Goal: Information Seeking & Learning: Learn about a topic

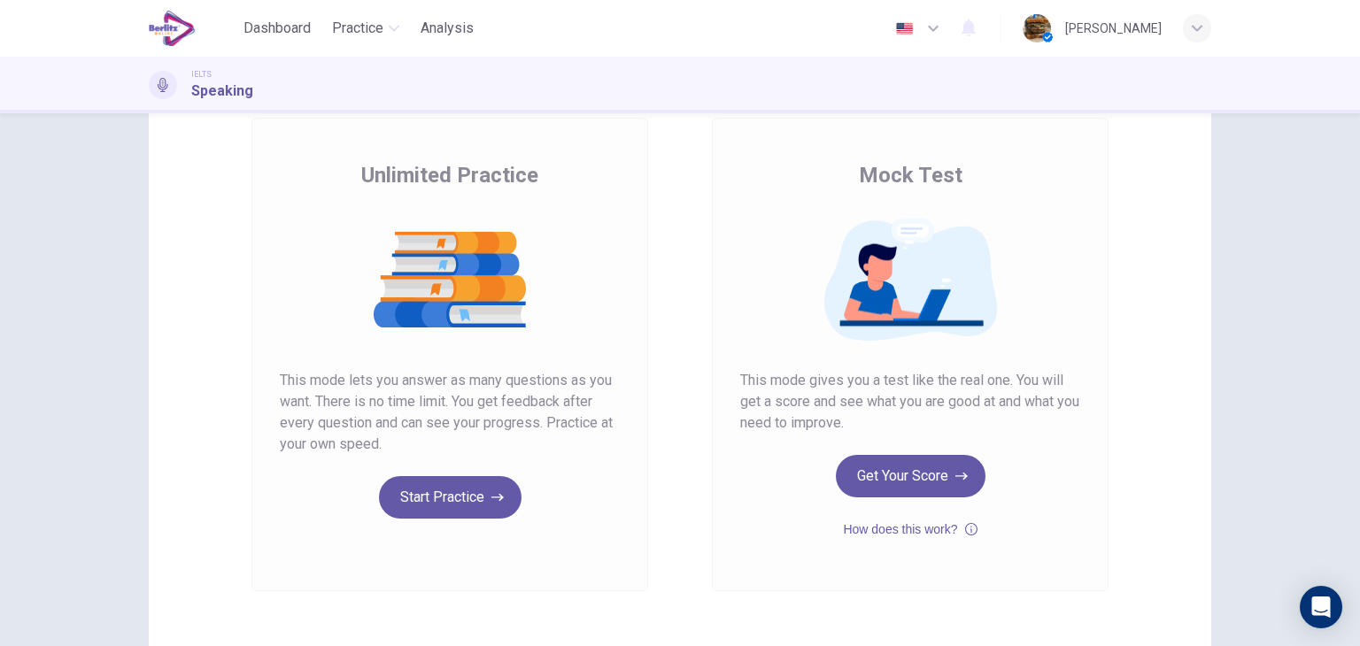
scroll to position [113, 0]
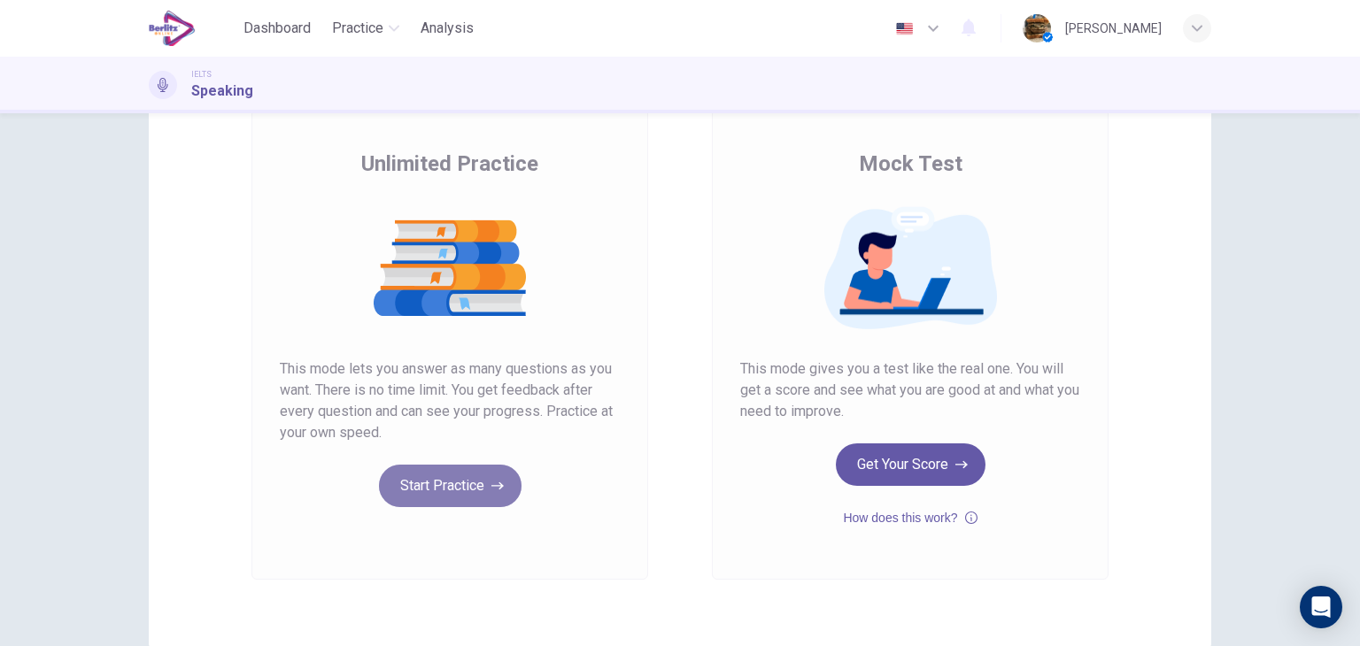
click at [459, 476] on button "Start Practice" at bounding box center [450, 486] width 143 height 43
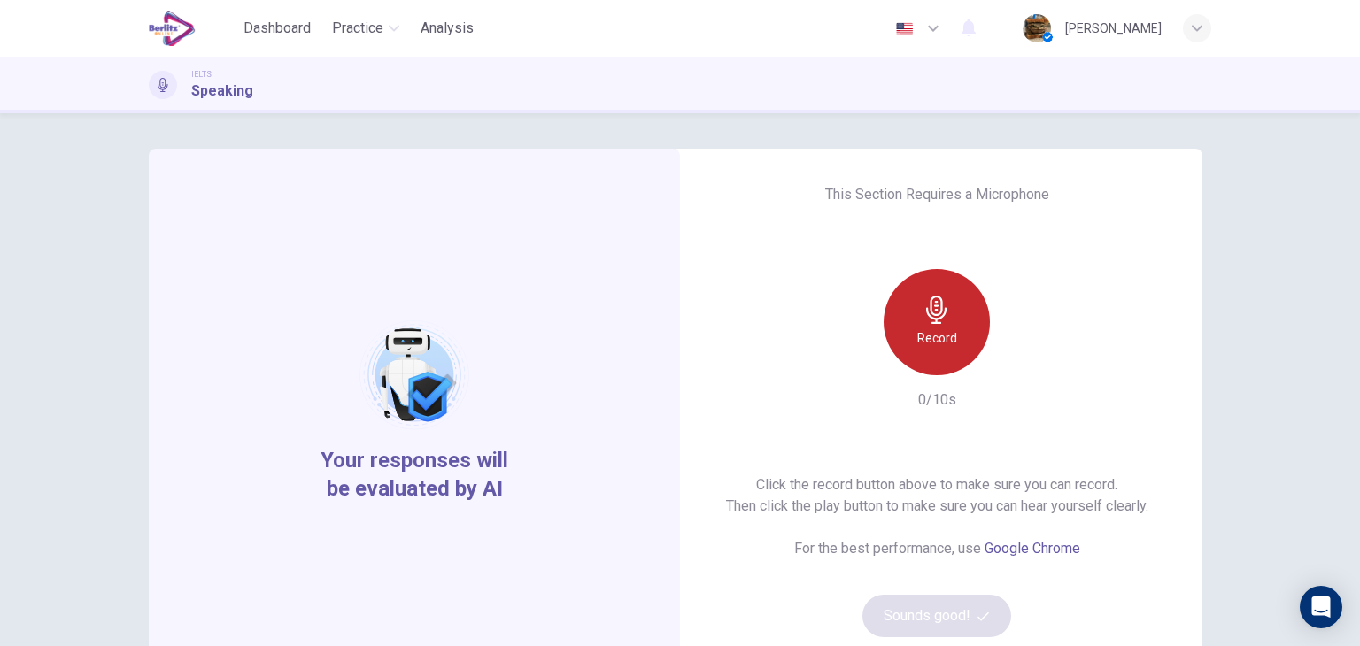
click at [936, 316] on icon "button" at bounding box center [937, 310] width 28 height 28
click at [963, 334] on div "Stop" at bounding box center [937, 322] width 106 height 106
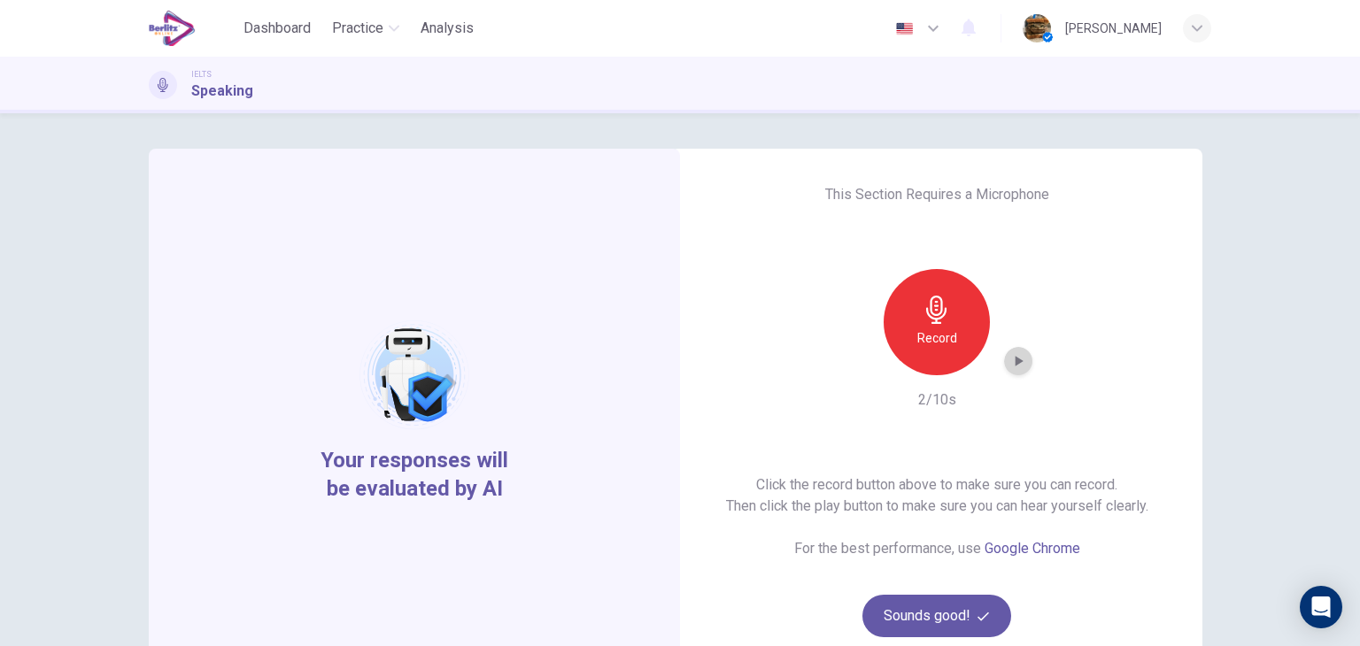
click at [1018, 352] on icon "button" at bounding box center [1019, 361] width 18 height 18
click at [944, 605] on button "Sounds good!" at bounding box center [937, 616] width 149 height 43
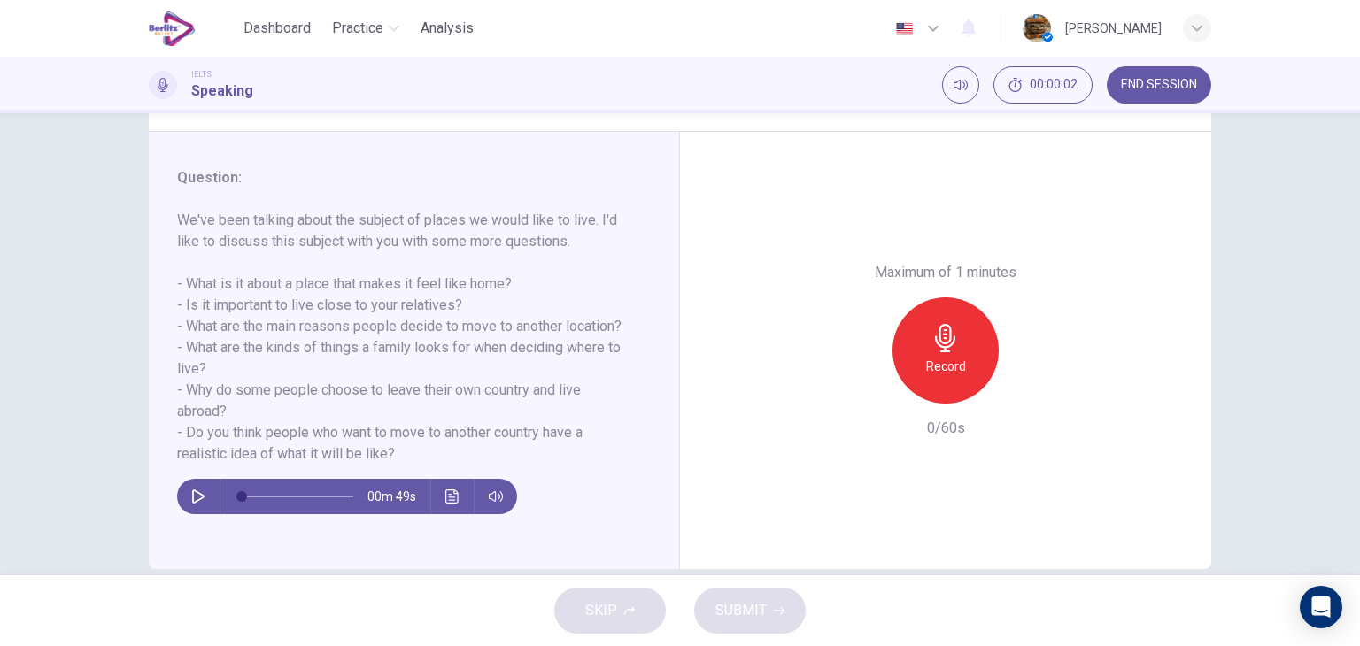
scroll to position [197, 0]
click at [933, 347] on icon "button" at bounding box center [946, 336] width 28 height 28
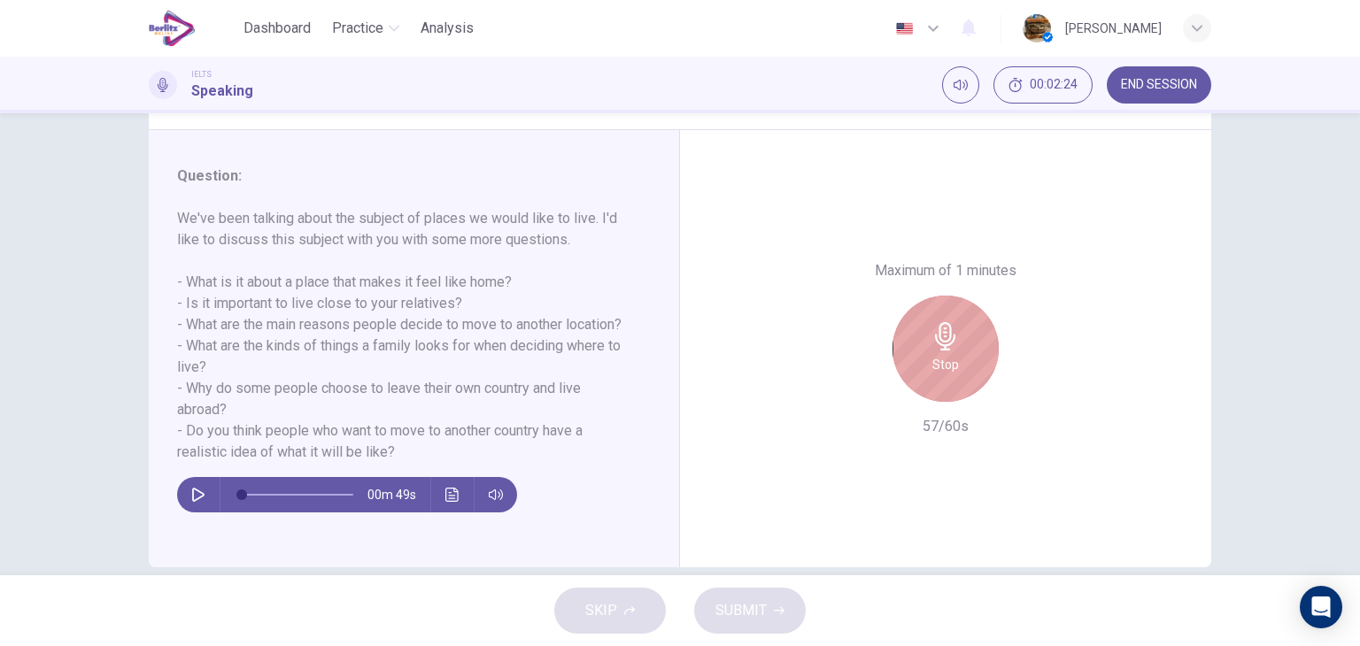
click at [933, 347] on icon "button" at bounding box center [946, 336] width 28 height 28
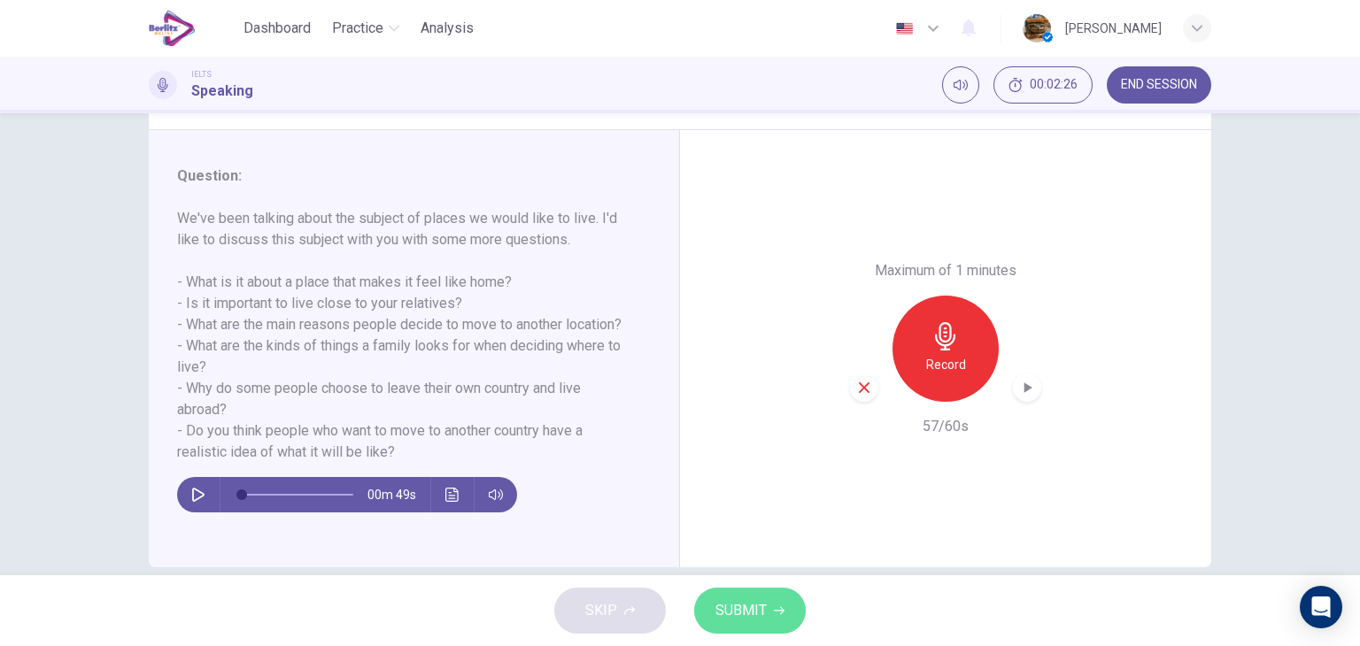
click at [749, 610] on span "SUBMIT" at bounding box center [741, 611] width 51 height 25
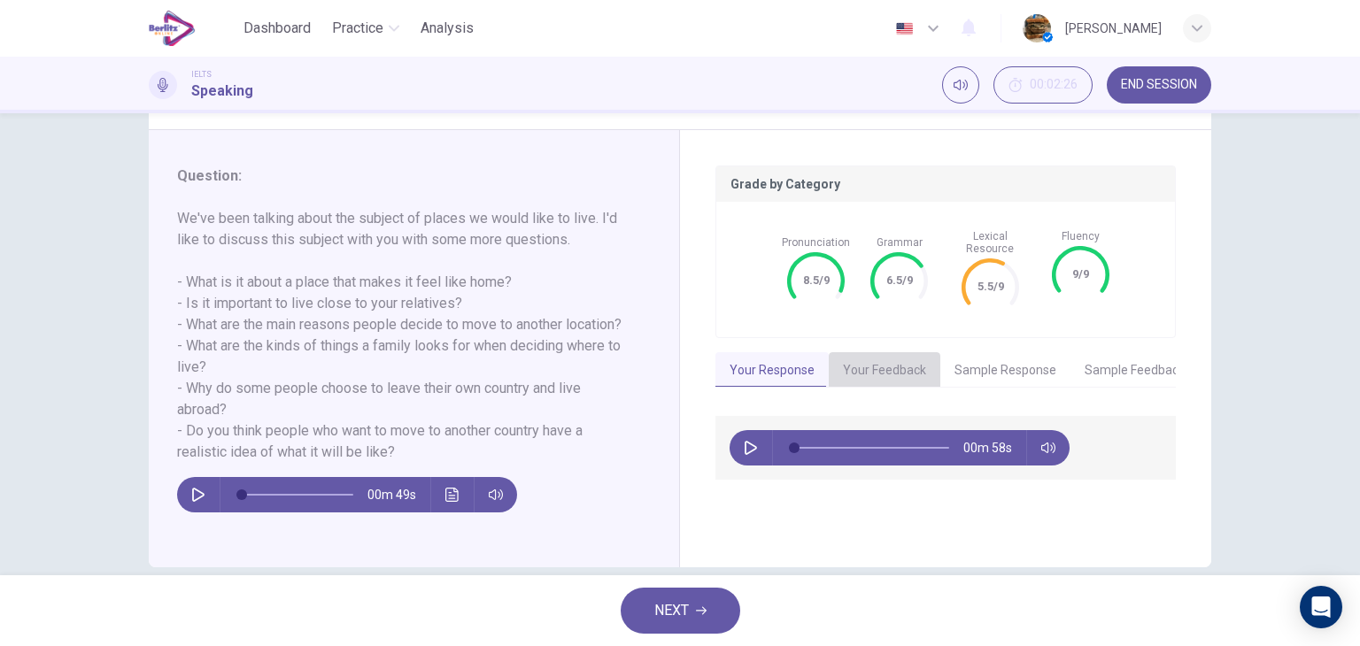
click at [893, 352] on button "Your Feedback" at bounding box center [885, 370] width 112 height 37
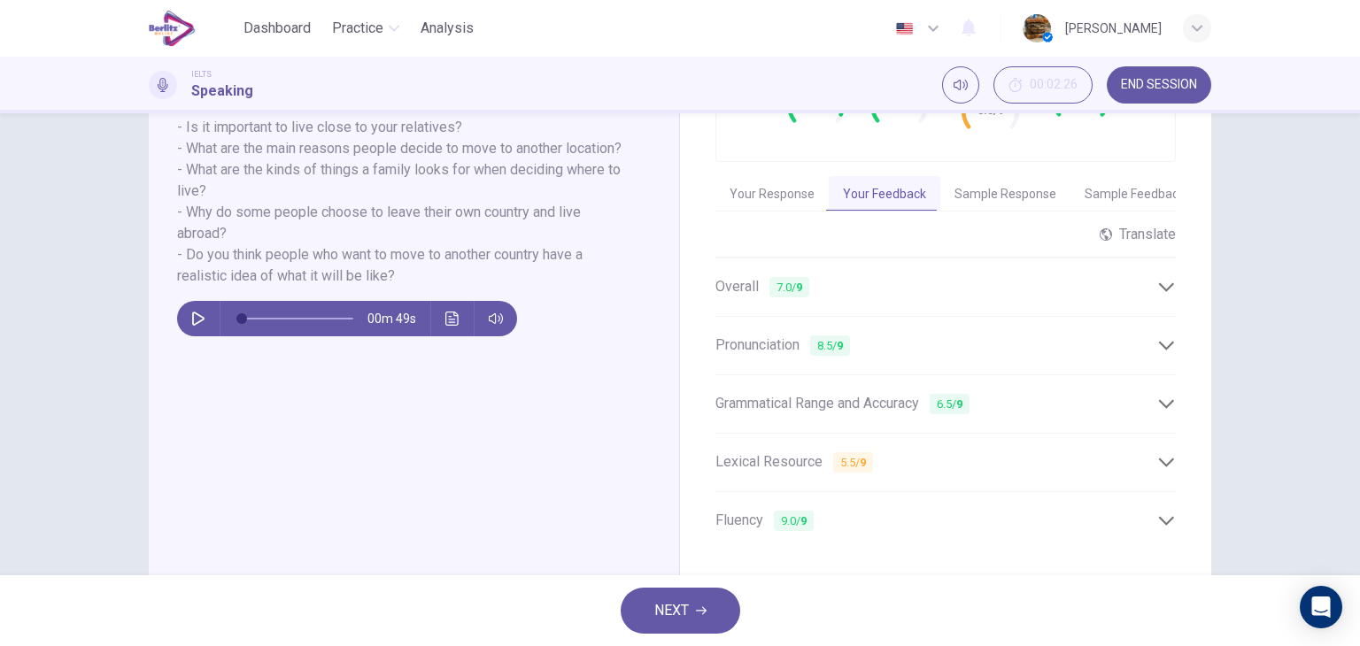
scroll to position [259, 0]
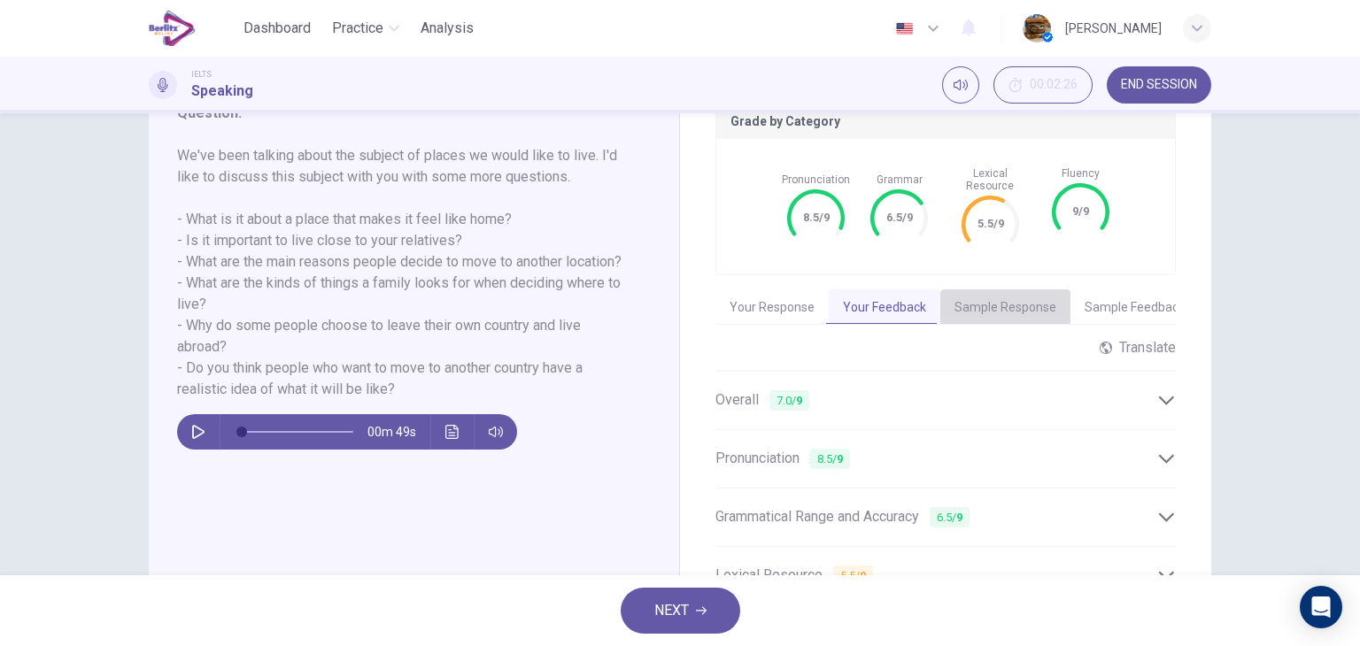
click at [992, 290] on button "Sample Response" at bounding box center [1005, 308] width 130 height 37
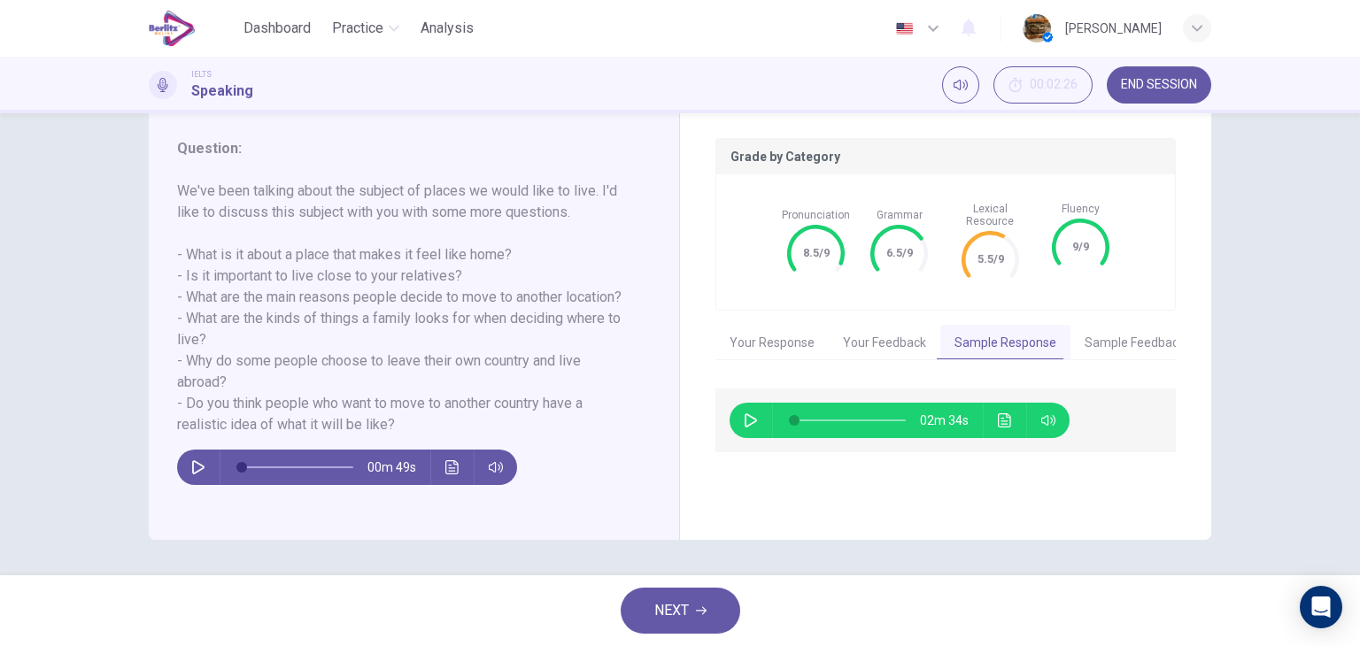
scroll to position [226, 0]
click at [737, 405] on button "button" at bounding box center [751, 420] width 28 height 35
click at [971, 568] on div "Question 1 Question Type : Part 3 - Two-way Discussion Directions : In Part 3 t…" at bounding box center [680, 344] width 1360 height 462
type input "**"
click at [705, 599] on button "NEXT" at bounding box center [681, 611] width 120 height 46
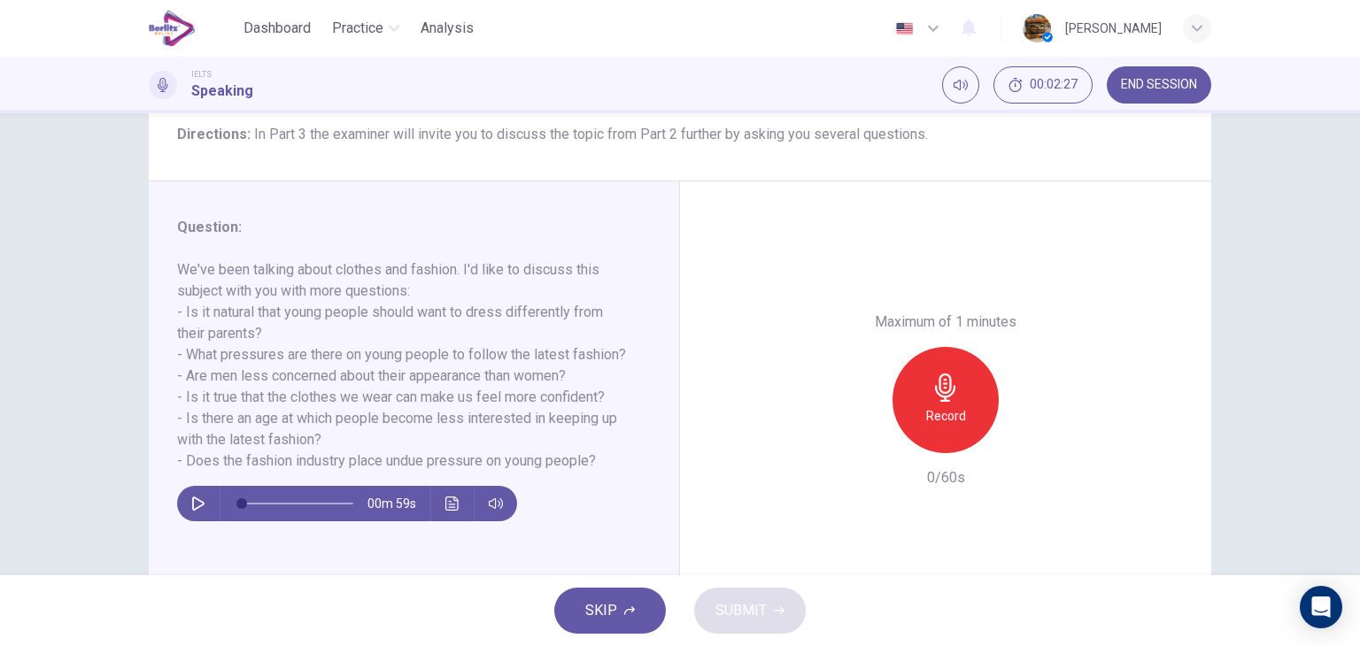
scroll to position [163, 0]
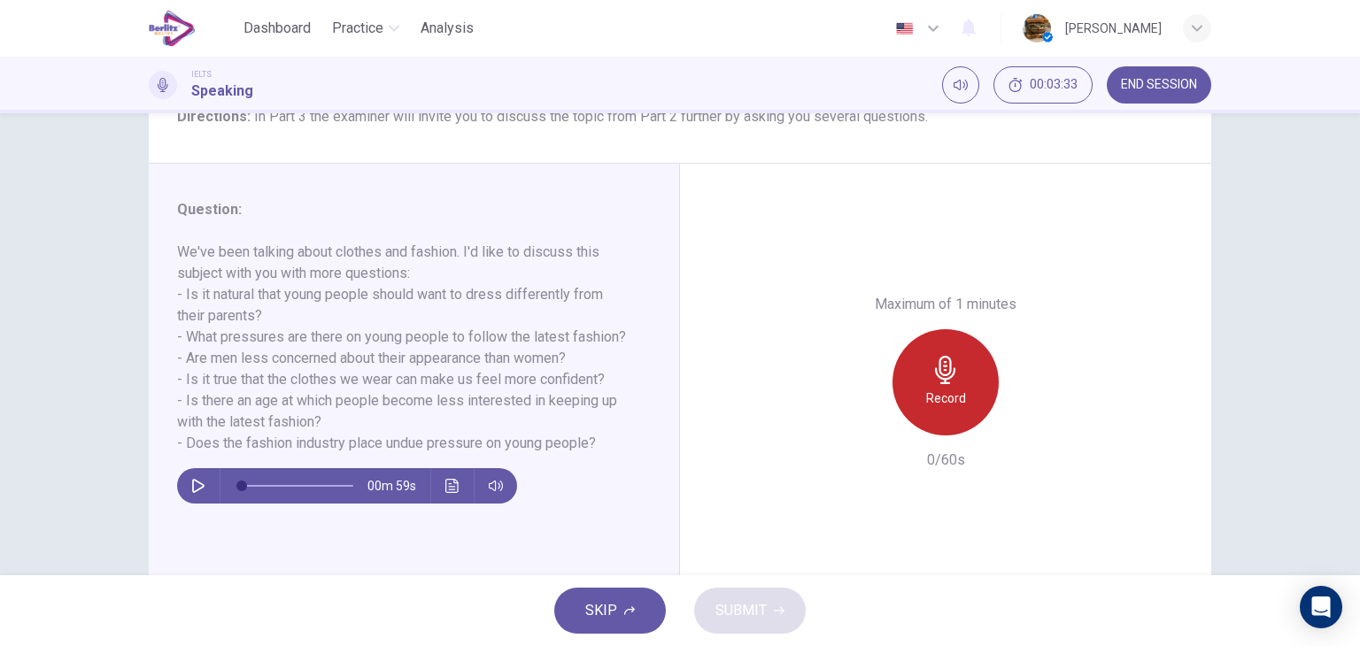
click at [926, 390] on h6 "Record" at bounding box center [946, 398] width 40 height 21
click at [941, 368] on icon "button" at bounding box center [945, 370] width 20 height 28
click at [926, 398] on h6 "Record" at bounding box center [946, 398] width 40 height 21
click at [948, 356] on icon "button" at bounding box center [946, 370] width 28 height 28
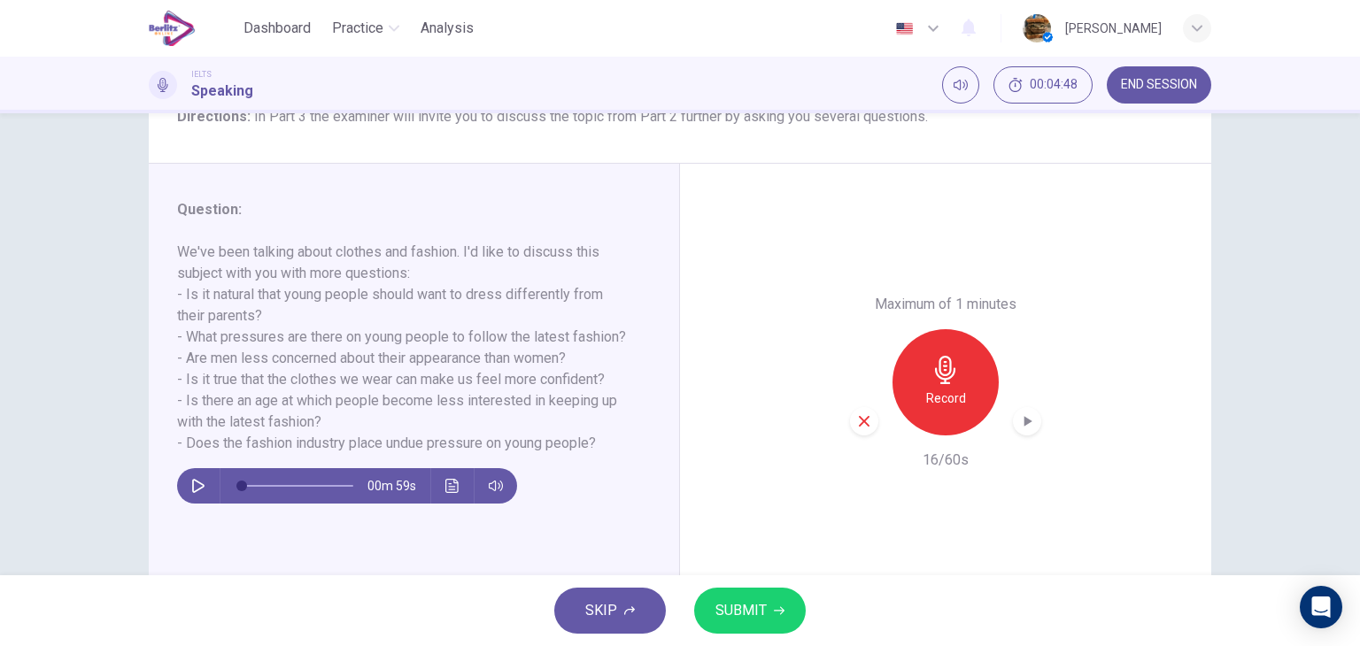
click at [858, 424] on icon "button" at bounding box center [864, 422] width 16 height 16
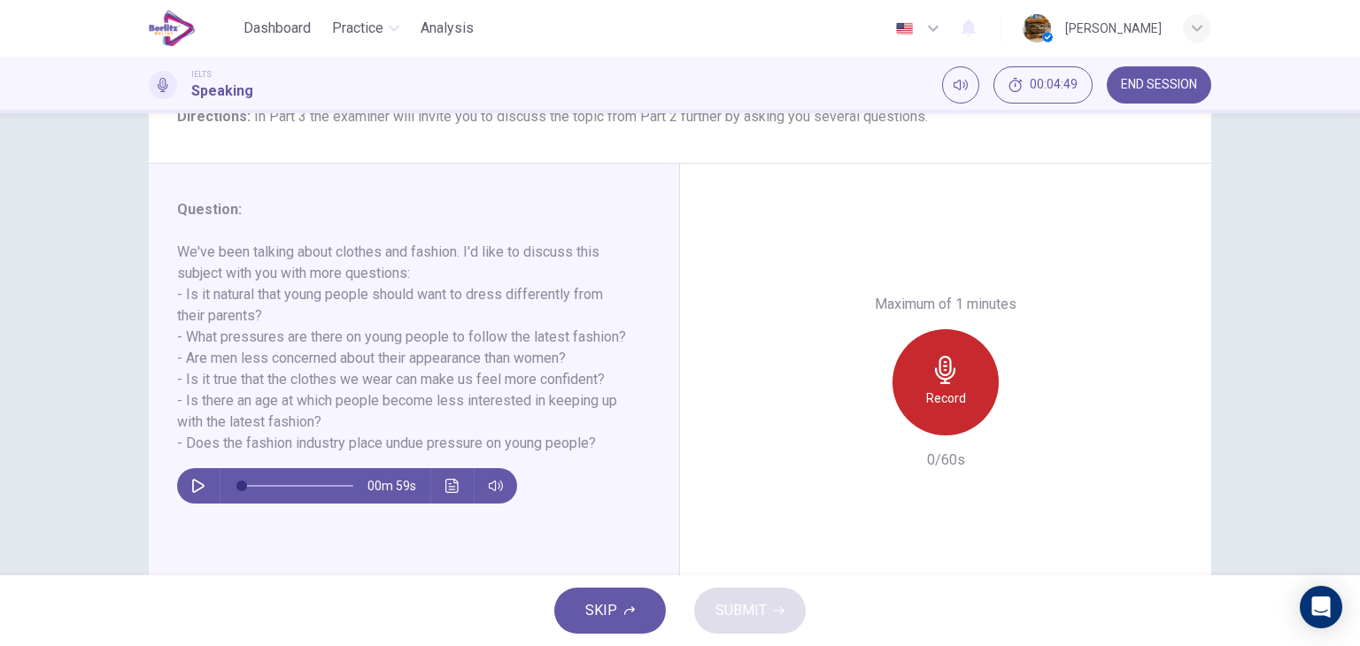
click at [919, 388] on div "Record" at bounding box center [946, 382] width 106 height 106
click at [919, 388] on div "Stop" at bounding box center [946, 382] width 106 height 106
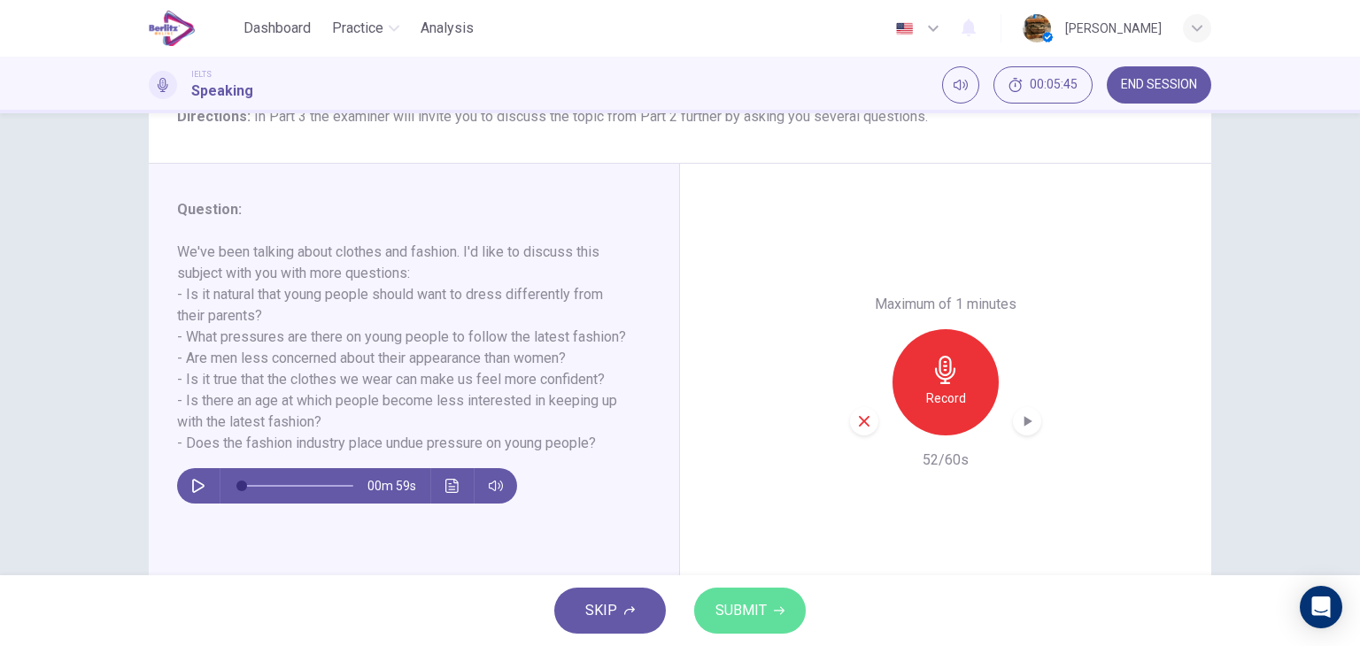
click at [775, 607] on icon "button" at bounding box center [779, 611] width 11 height 11
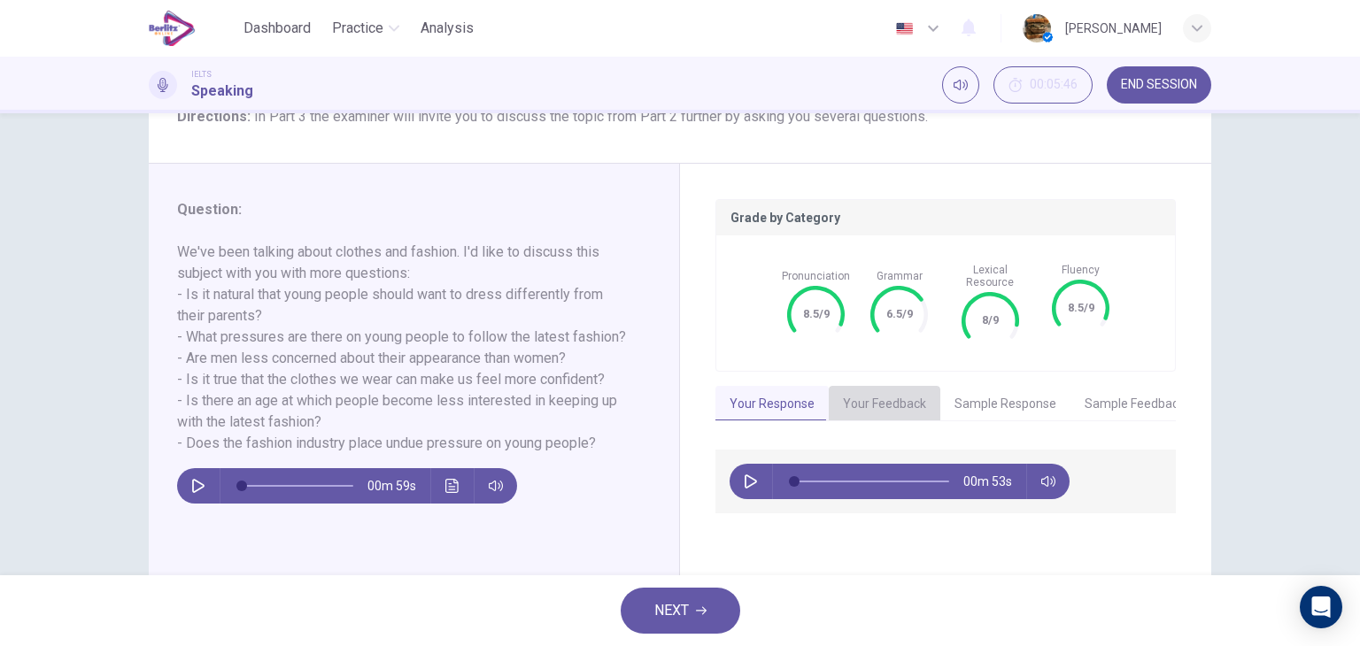
click at [892, 403] on button "Your Feedback" at bounding box center [885, 404] width 112 height 37
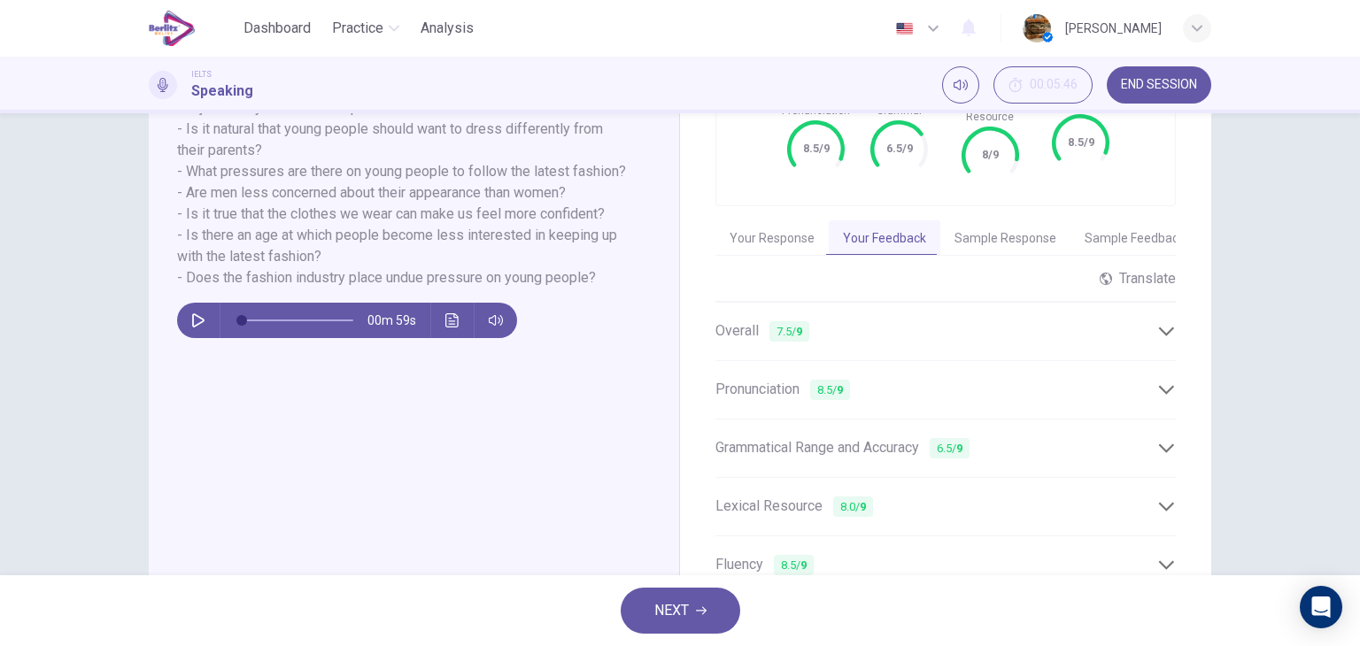
scroll to position [356, 0]
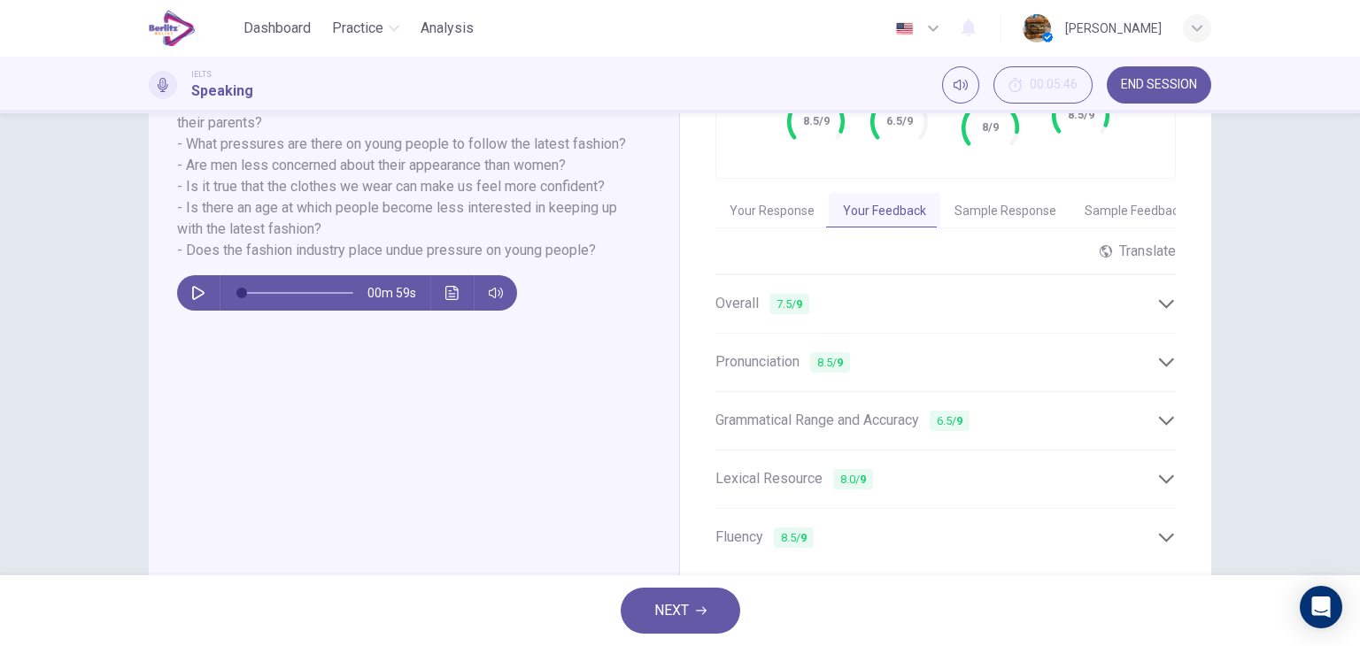
click at [1161, 295] on icon at bounding box center [1166, 304] width 19 height 19
drag, startPoint x: 1341, startPoint y: 355, endPoint x: 1353, endPoint y: 395, distance: 41.7
click at [1353, 395] on div "Question 2 Question Type : Part 3 - Two-way Discussion Directions : In Part 3 t…" at bounding box center [680, 344] width 1360 height 462
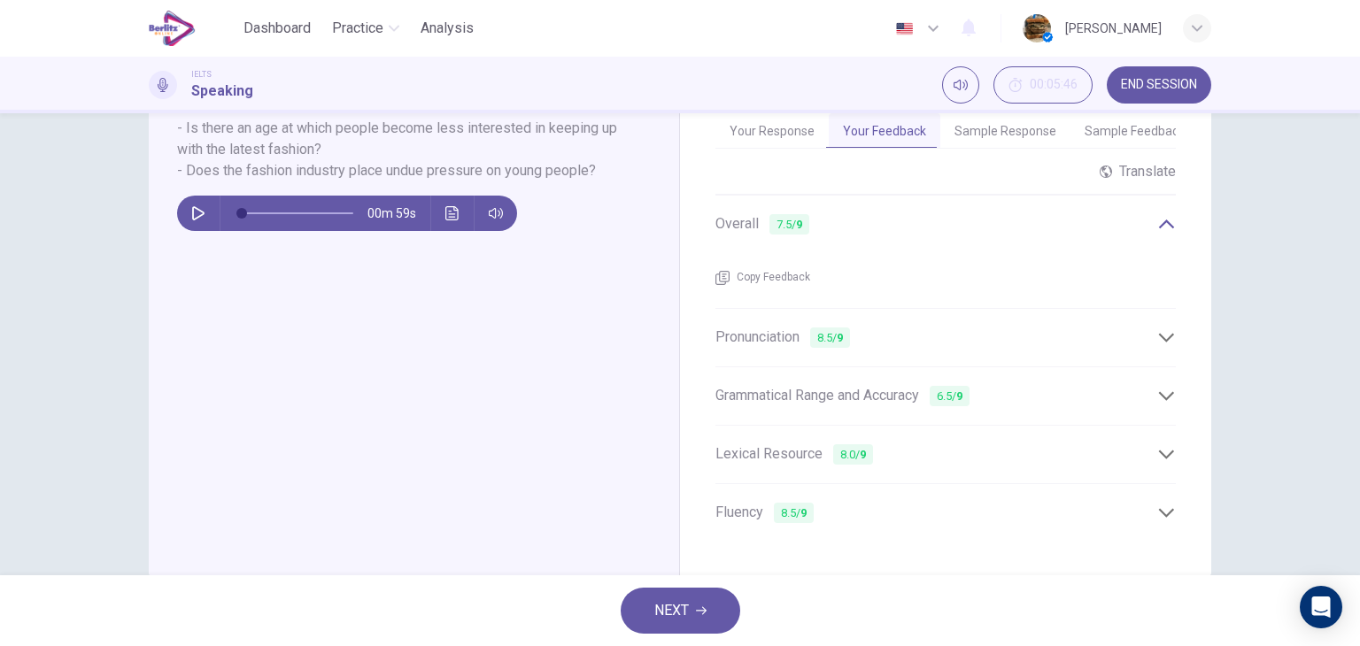
scroll to position [439, 0]
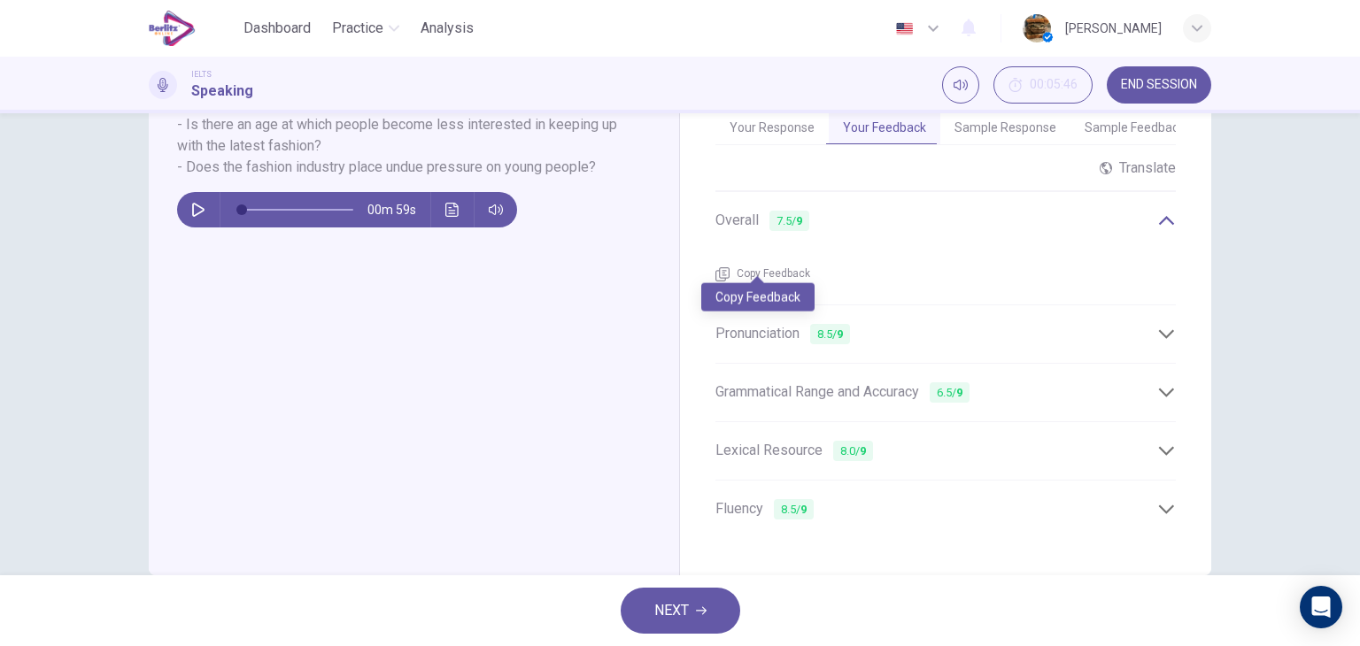
click at [775, 266] on span "Copy Feedback" at bounding box center [774, 275] width 74 height 18
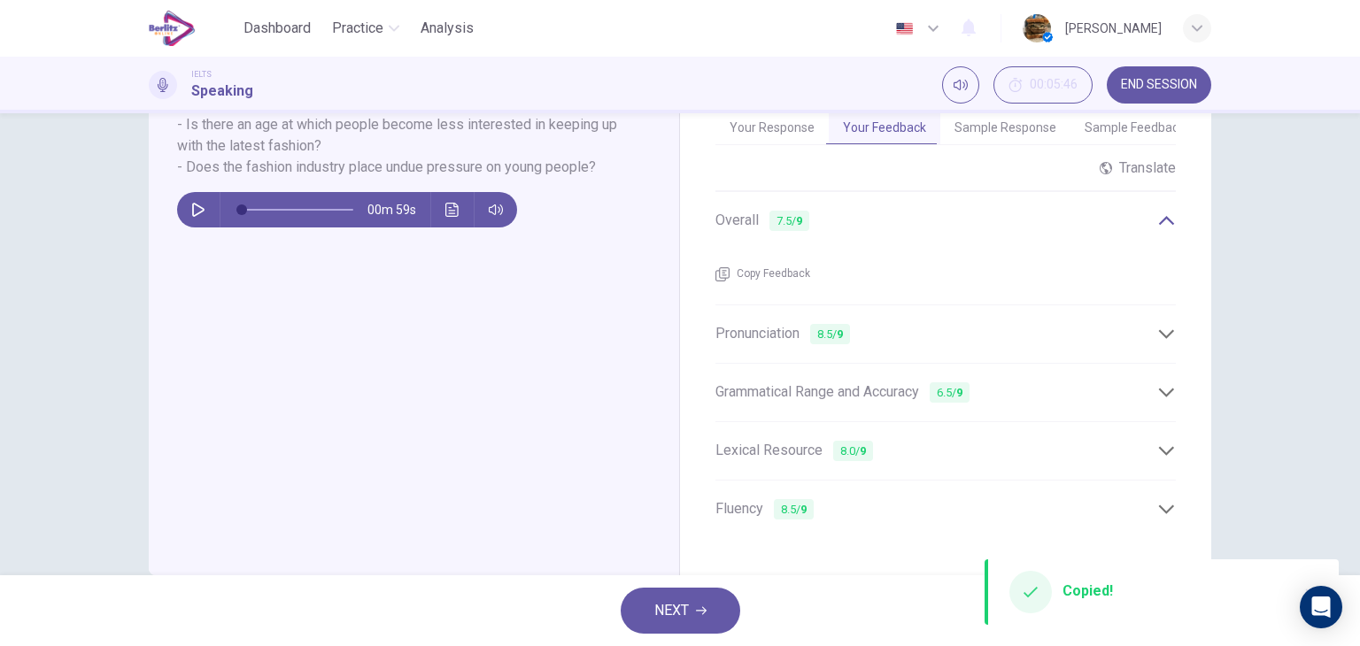
click at [1166, 329] on icon at bounding box center [1166, 333] width 15 height 9
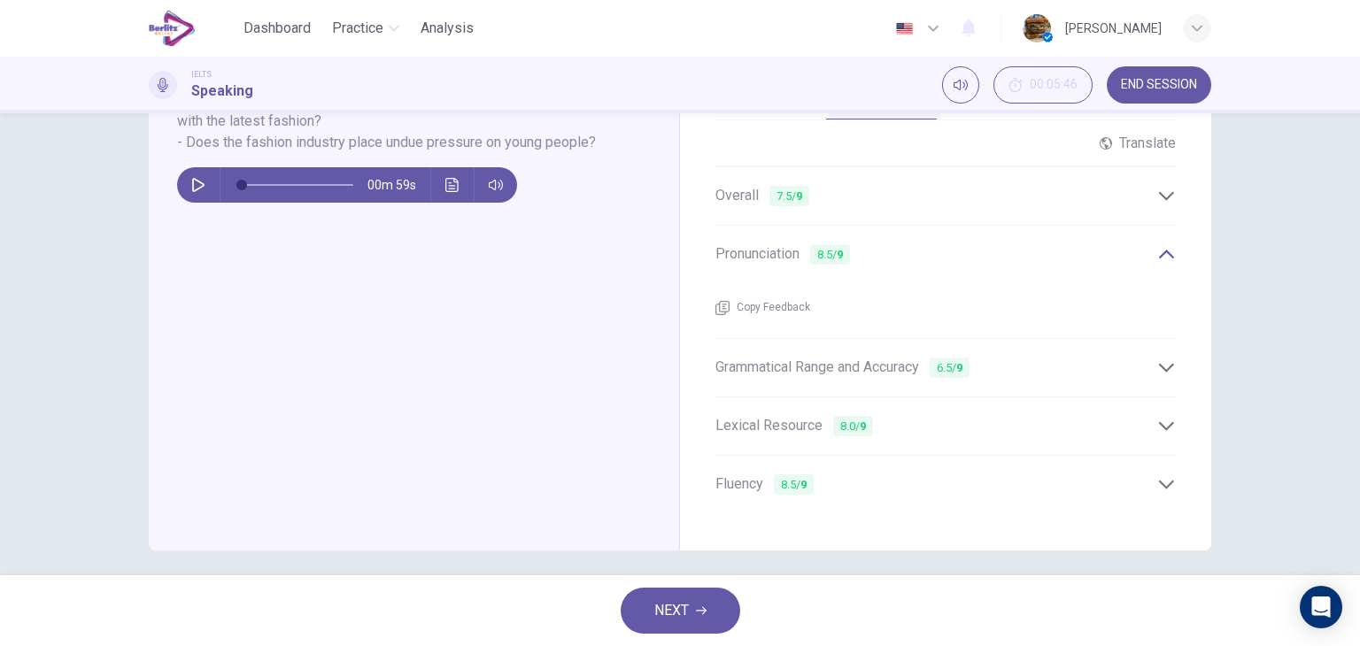
click at [1169, 359] on icon at bounding box center [1166, 368] width 19 height 19
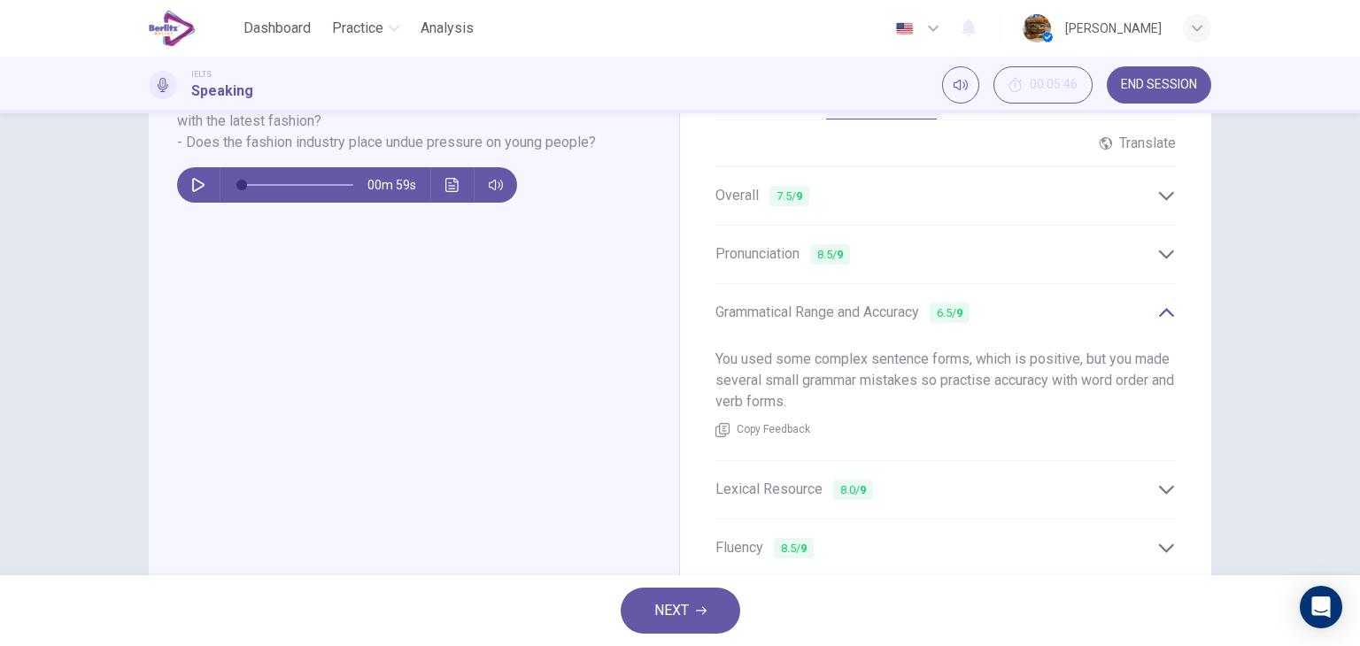
scroll to position [528, 0]
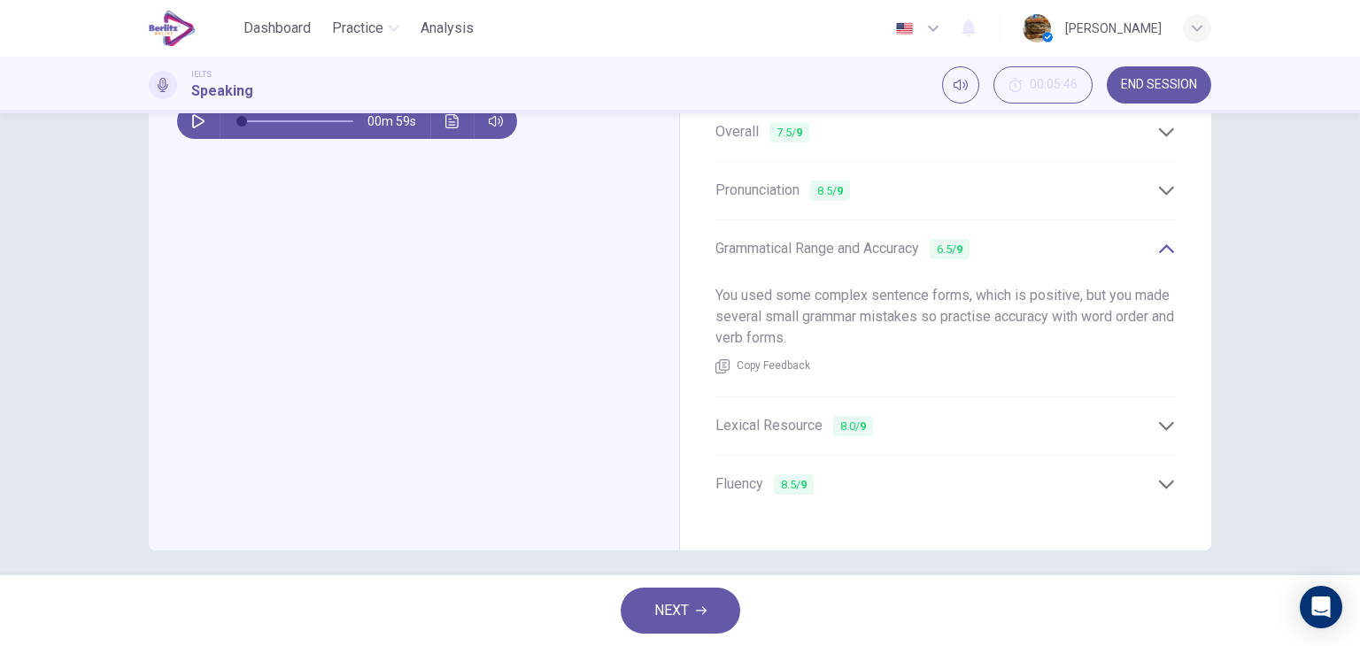
click at [1169, 417] on icon at bounding box center [1166, 426] width 19 height 19
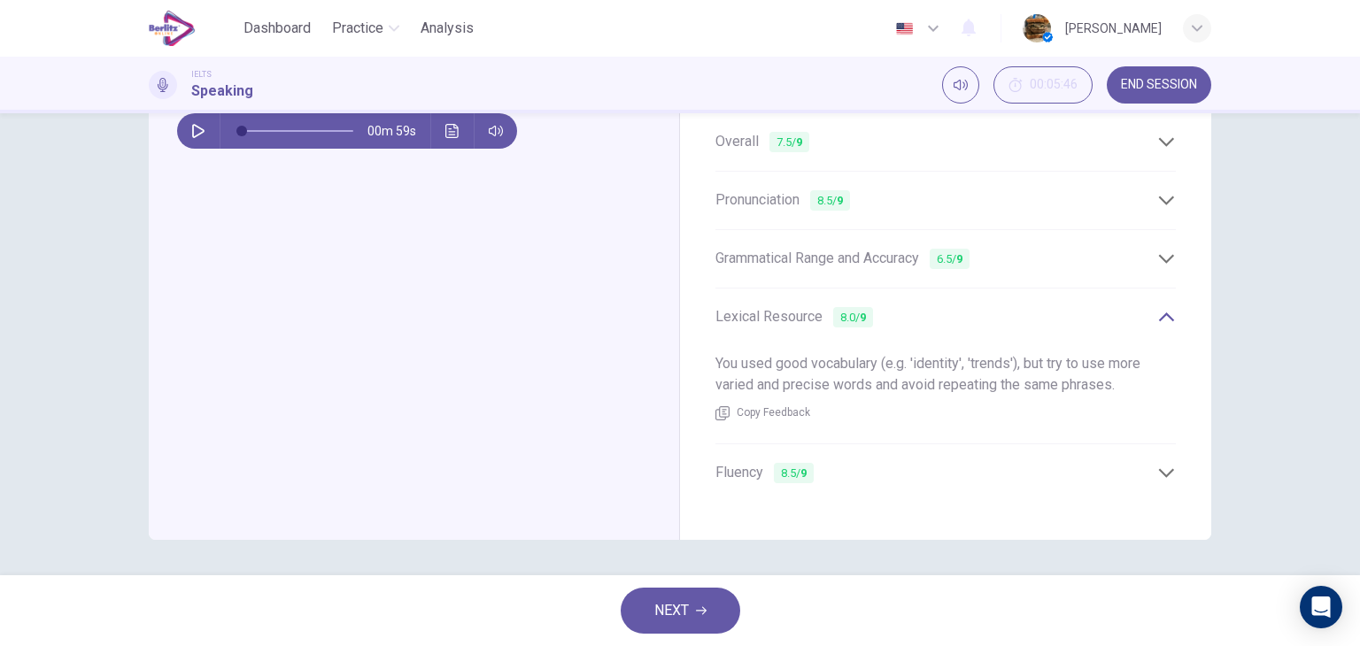
scroll to position [507, 0]
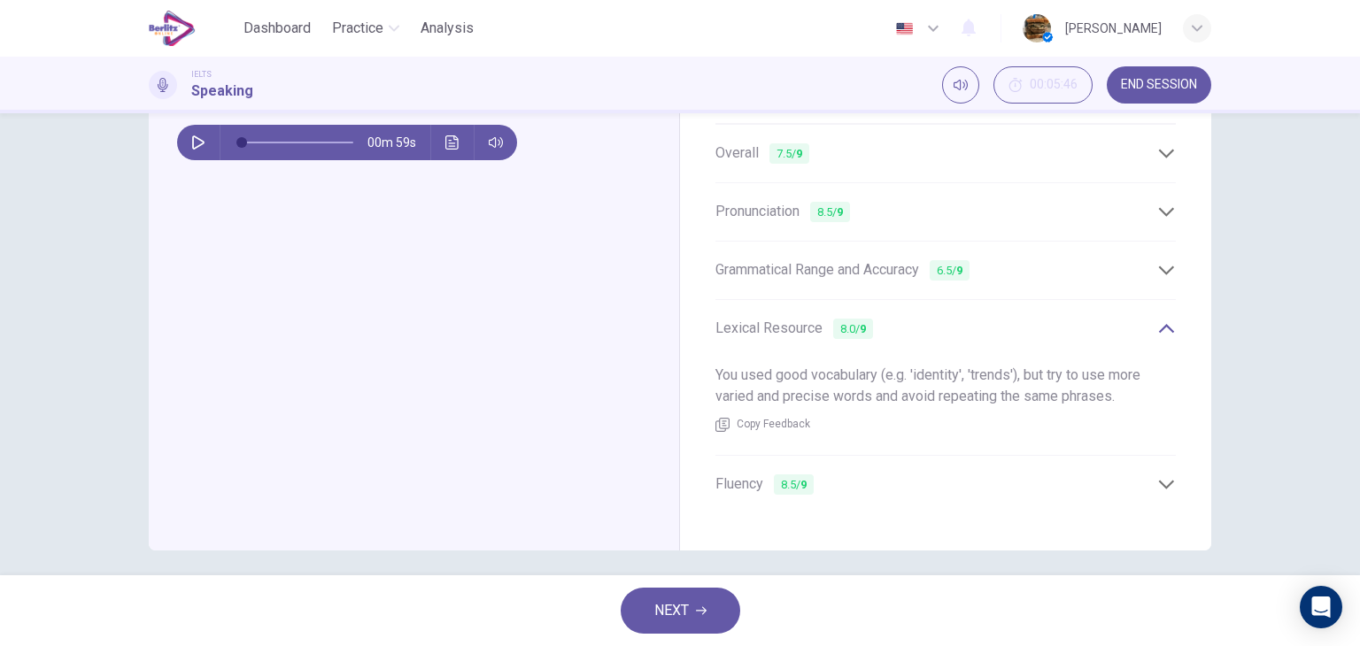
click at [1148, 474] on div "Fluency 8.5 / 9" at bounding box center [937, 485] width 442 height 22
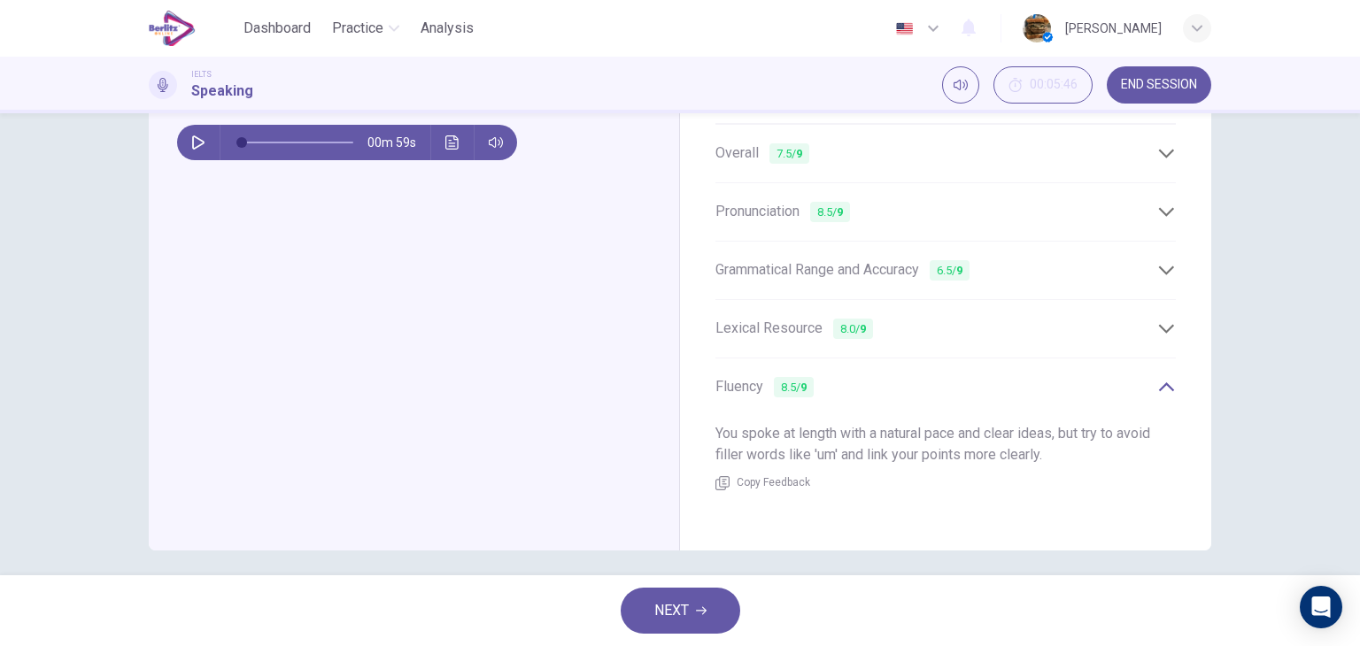
scroll to position [0, 0]
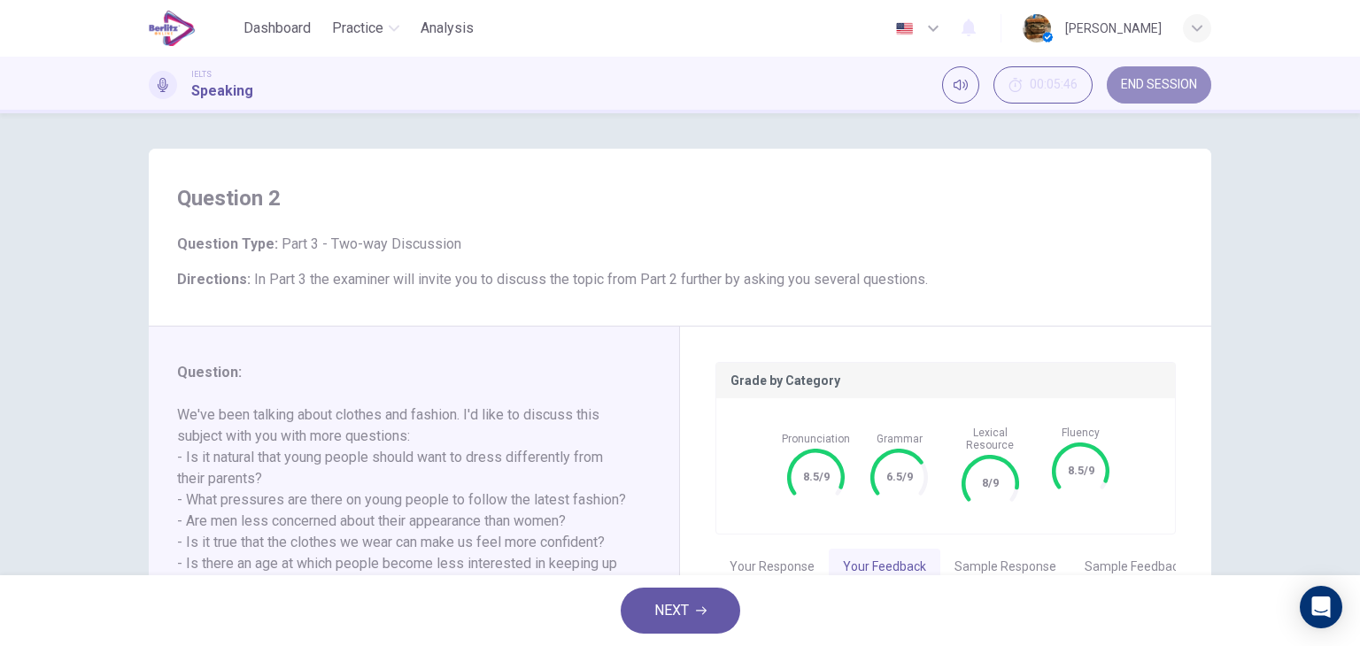
click at [1169, 75] on button "END SESSION" at bounding box center [1159, 84] width 104 height 37
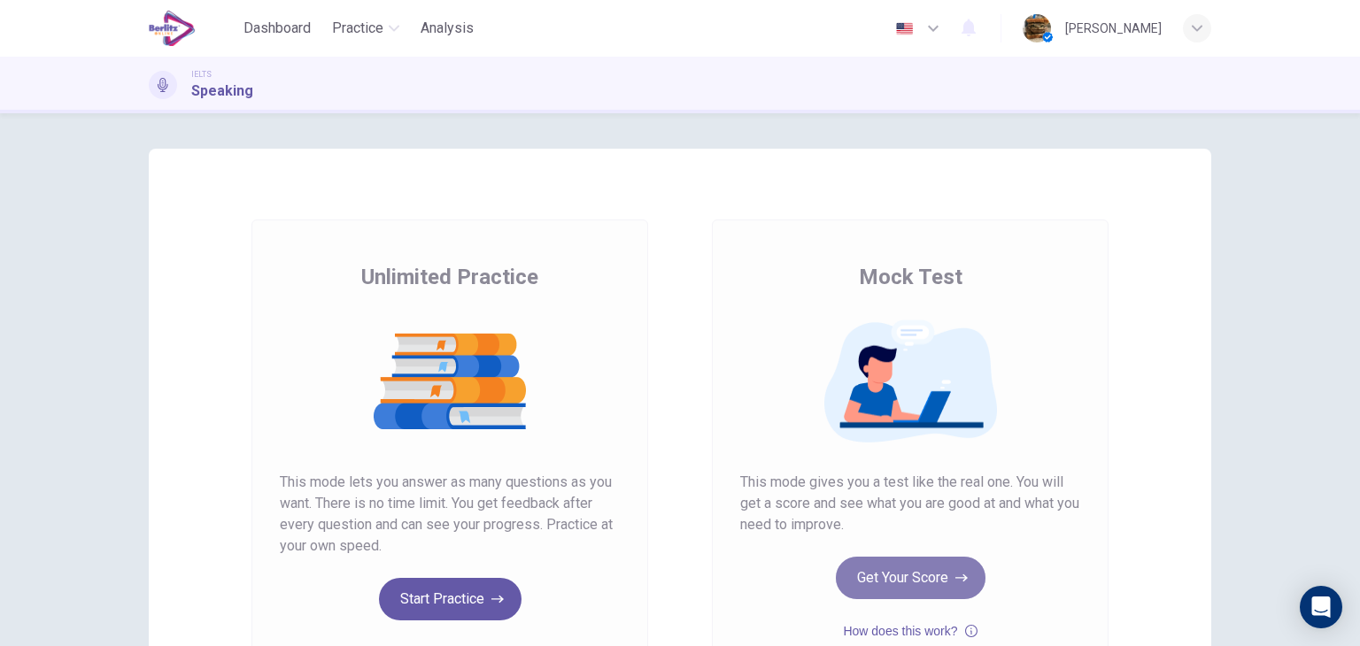
click at [942, 578] on button "Get Your Score" at bounding box center [911, 578] width 150 height 43
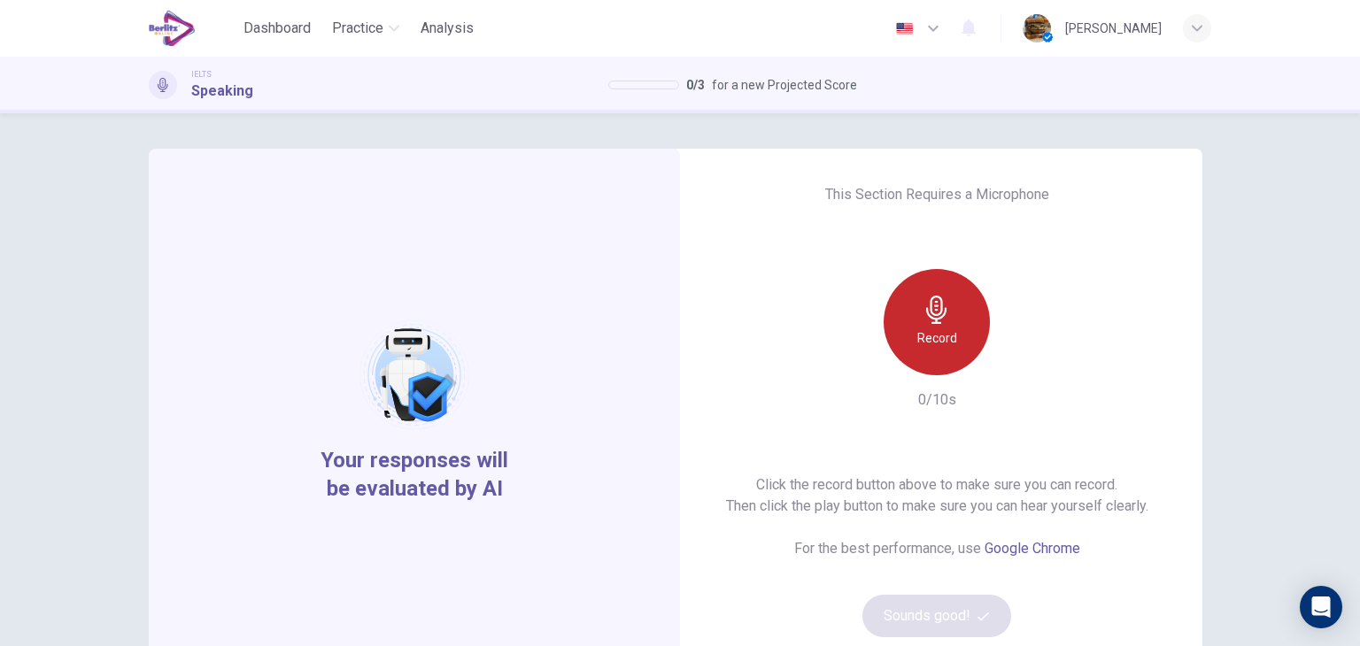
click at [956, 322] on div "Record" at bounding box center [937, 322] width 106 height 106
click at [956, 322] on div "Stop" at bounding box center [937, 322] width 106 height 106
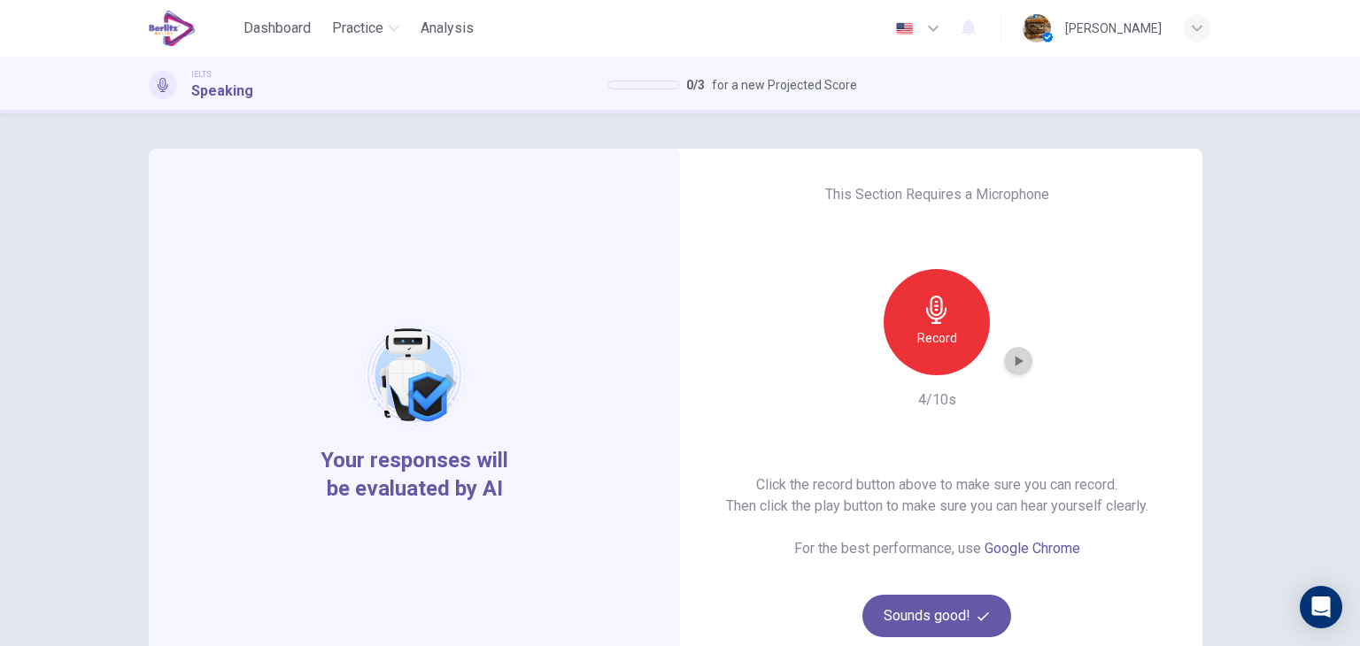
click at [1017, 358] on icon "button" at bounding box center [1019, 361] width 18 height 18
click at [1017, 358] on icon "button" at bounding box center [1018, 361] width 12 height 13
click at [955, 605] on button "Sounds good!" at bounding box center [937, 616] width 149 height 43
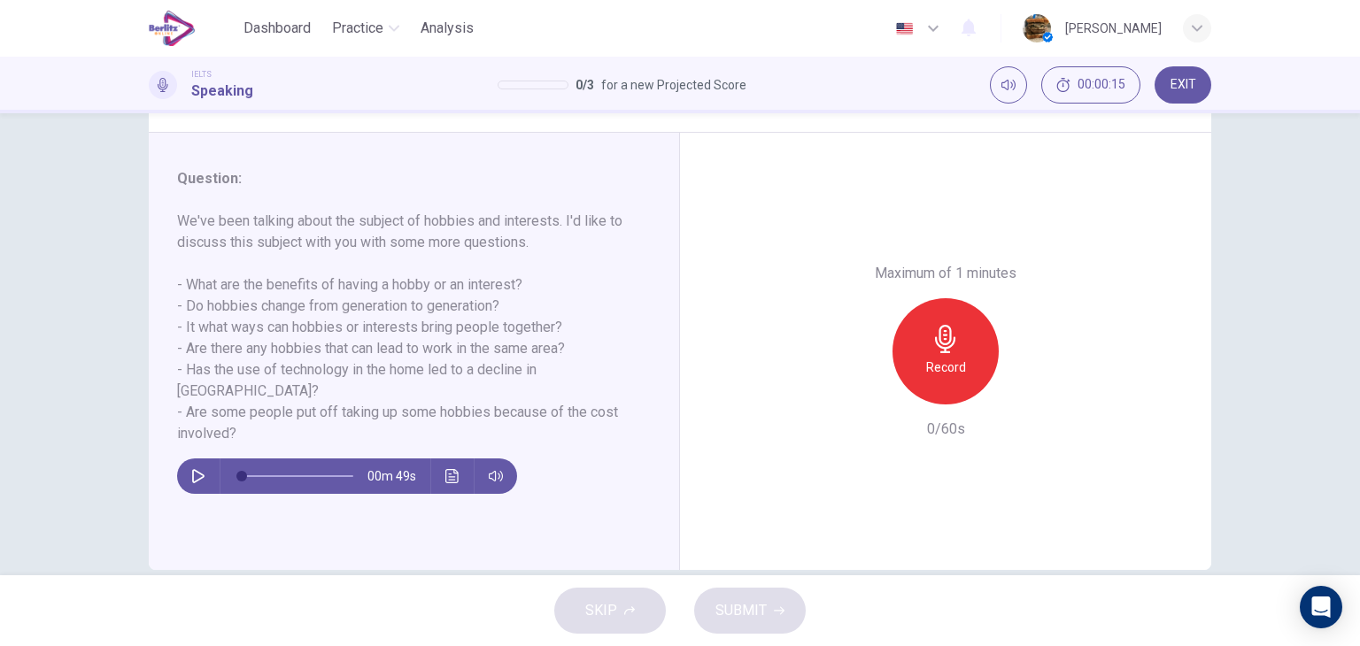
scroll to position [195, 0]
click at [957, 360] on h6 "Record" at bounding box center [946, 366] width 40 height 21
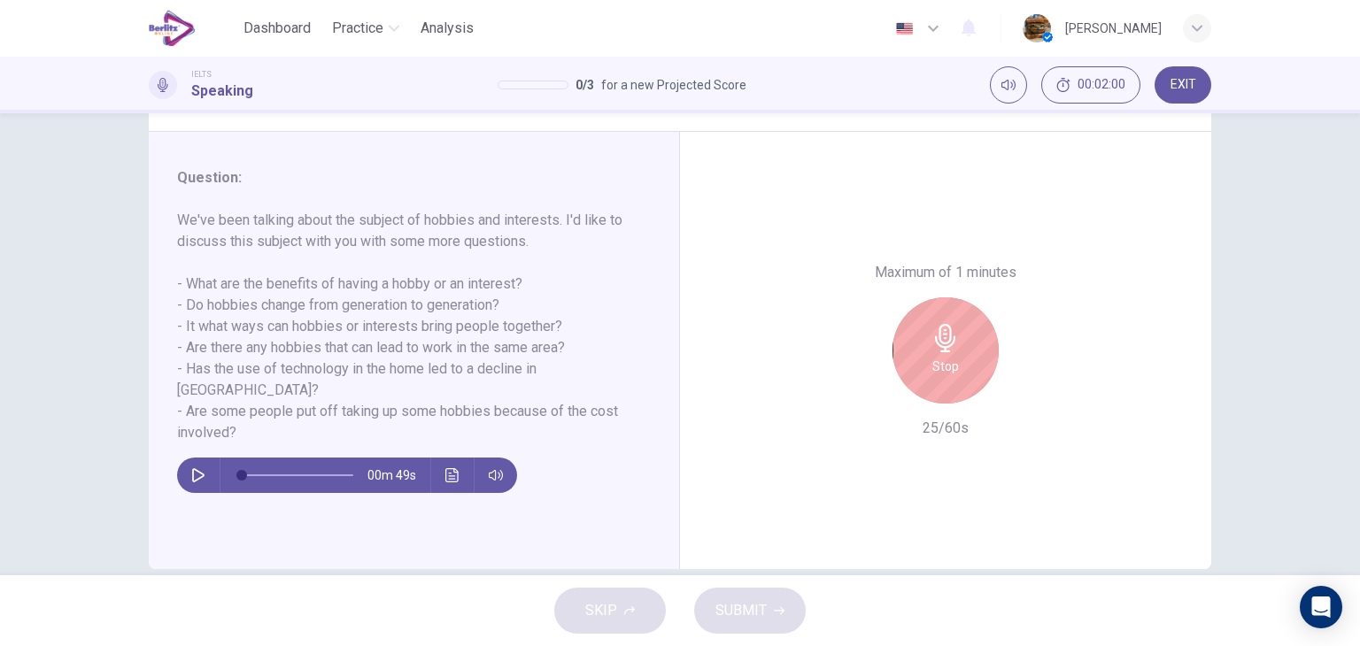
click at [957, 360] on div "Stop" at bounding box center [946, 351] width 106 height 106
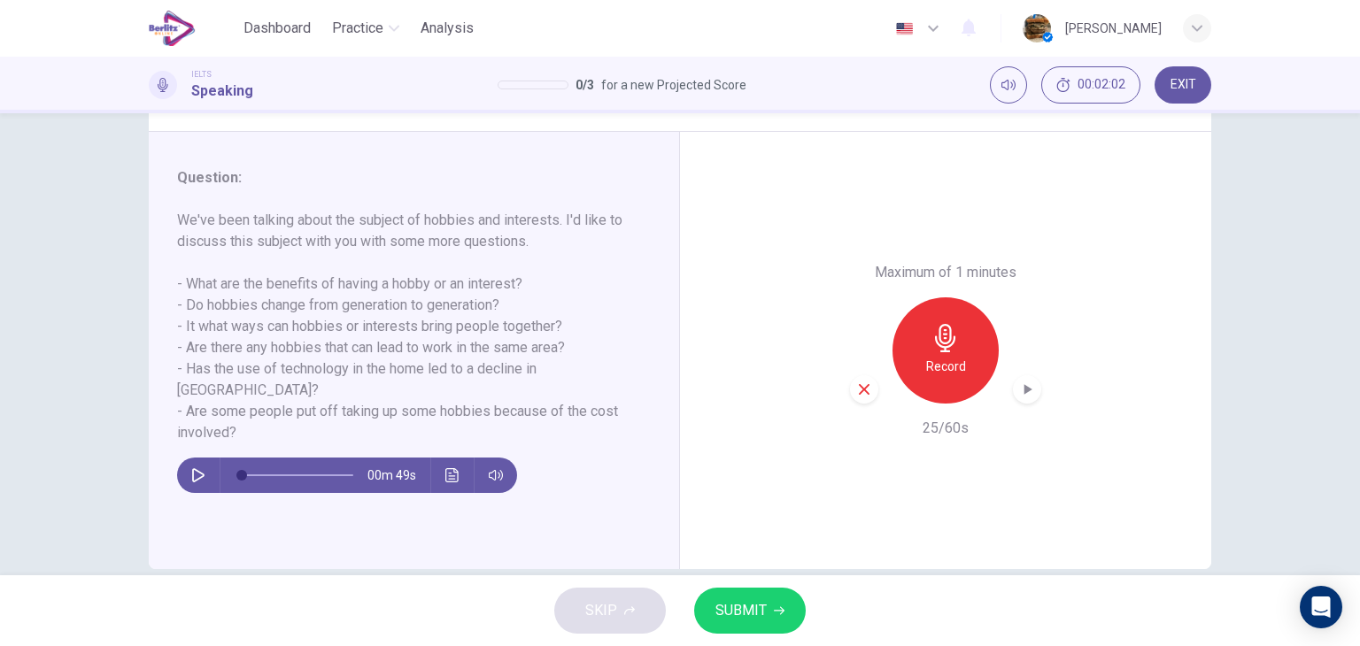
click at [893, 298] on button "Record" at bounding box center [946, 351] width 106 height 106
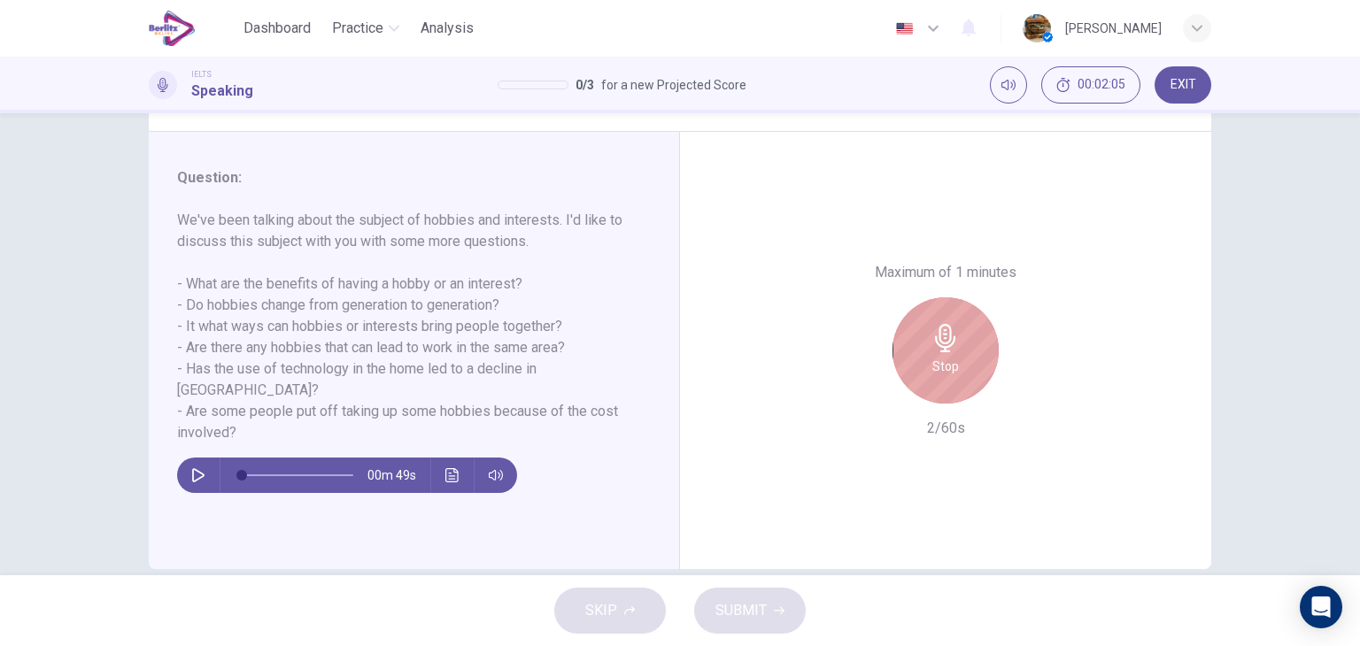
click at [896, 355] on div "Stop" at bounding box center [946, 351] width 106 height 106
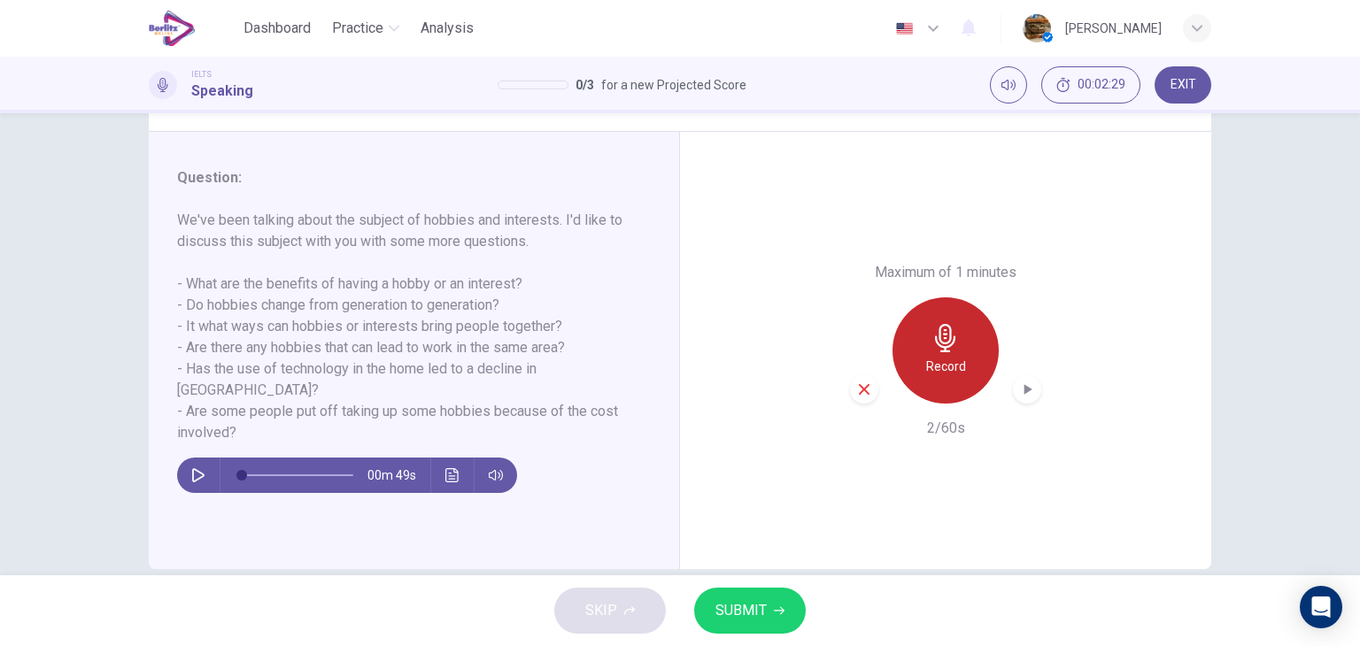
click at [952, 339] on icon "button" at bounding box center [946, 338] width 28 height 28
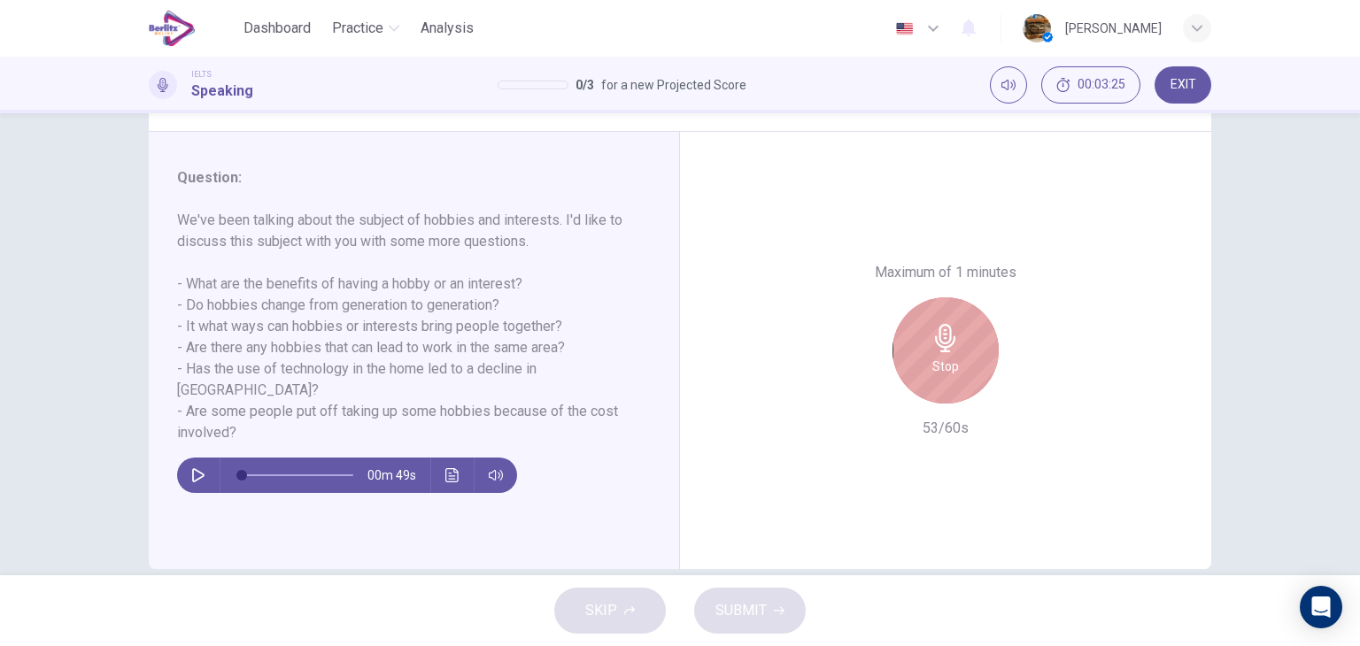
click at [952, 339] on icon "button" at bounding box center [946, 338] width 28 height 28
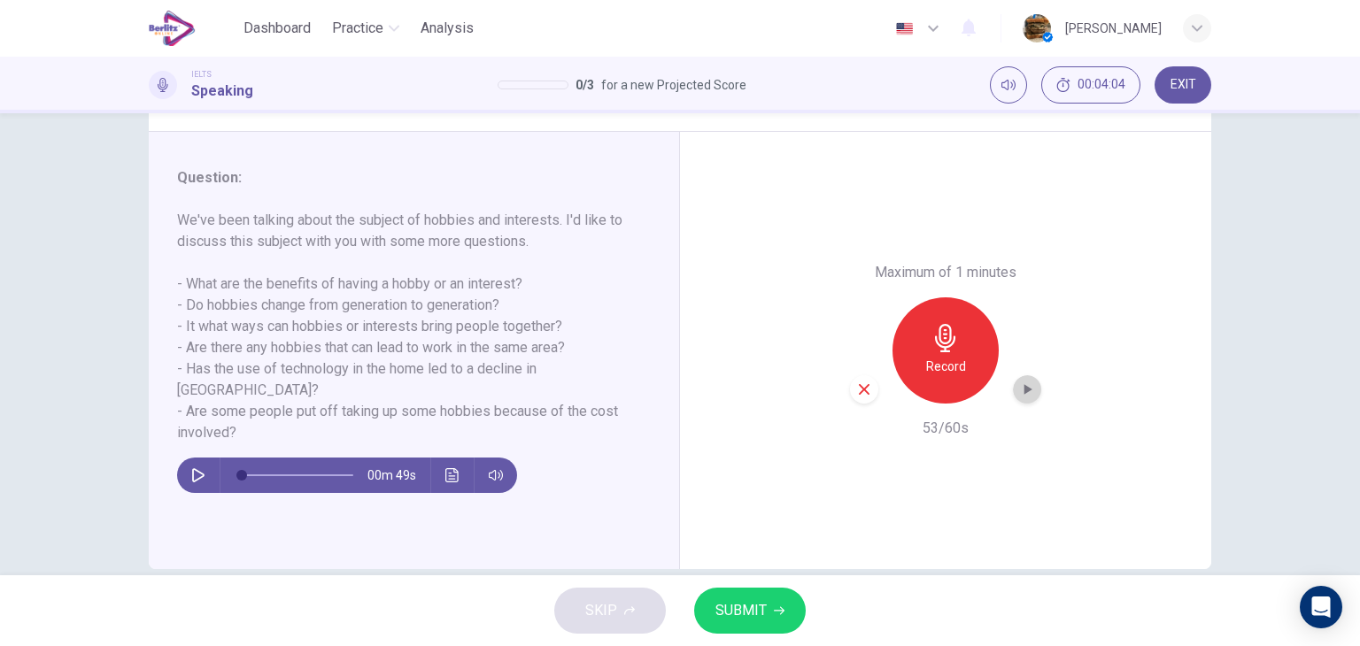
click at [1025, 391] on icon "button" at bounding box center [1029, 389] width 8 height 11
click at [1021, 391] on icon "button" at bounding box center [1027, 390] width 18 height 18
click at [926, 376] on h6 "Record" at bounding box center [946, 366] width 40 height 21
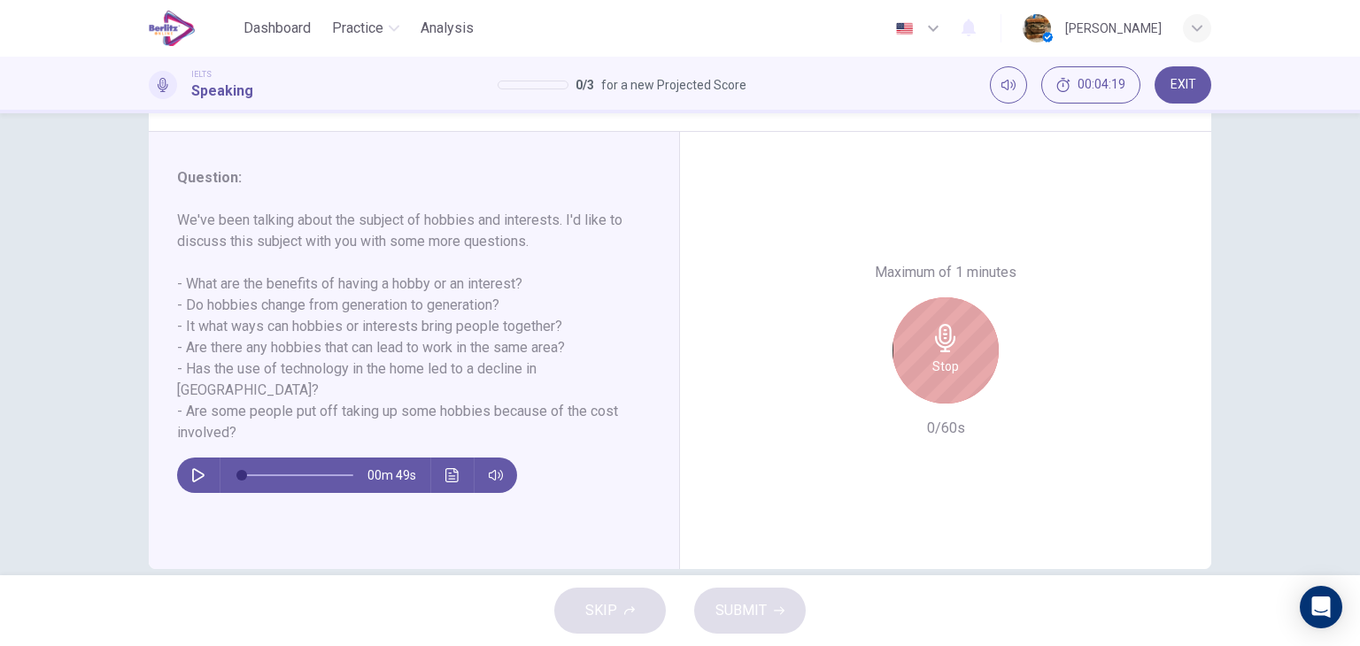
click at [925, 376] on div "Stop" at bounding box center [946, 351] width 106 height 106
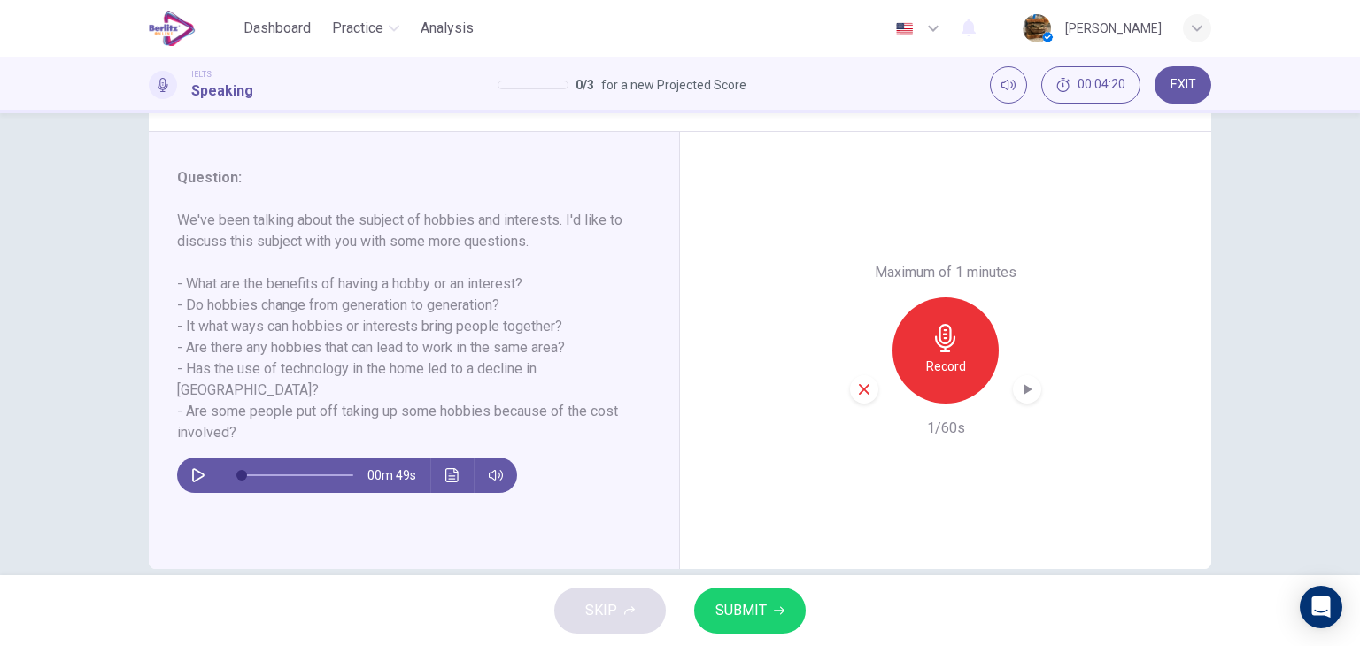
click at [850, 385] on div "button" at bounding box center [864, 389] width 28 height 28
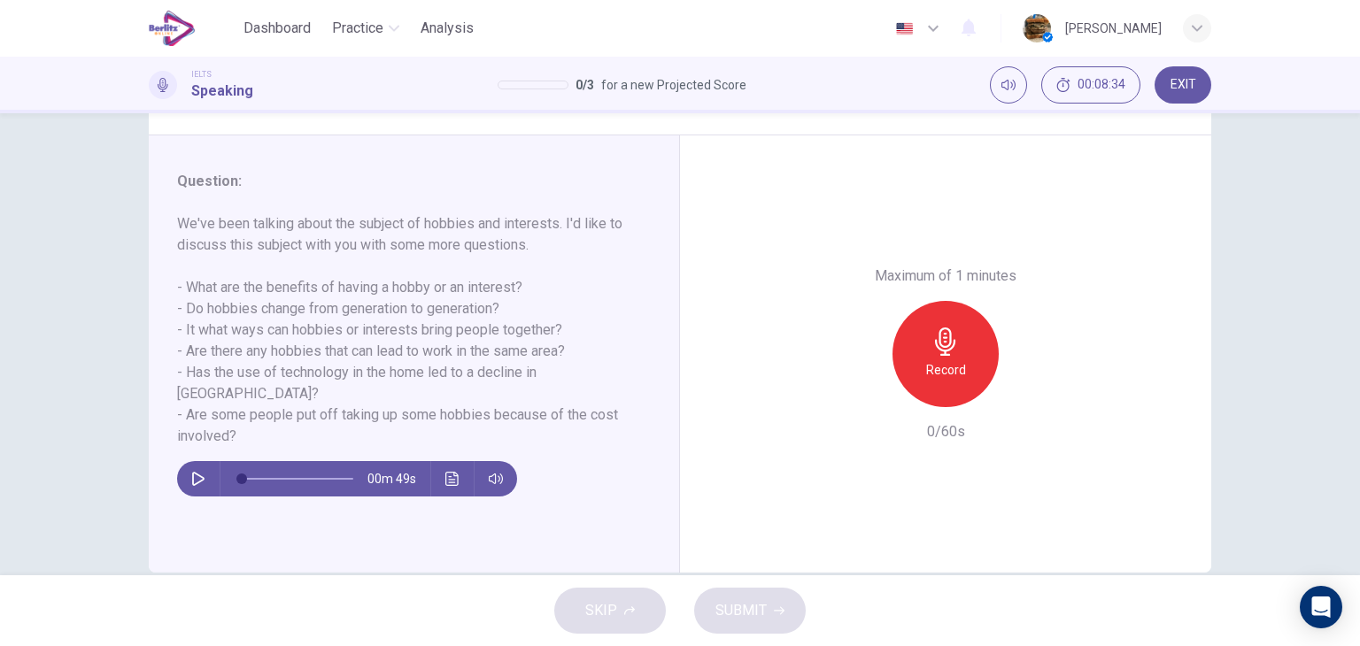
scroll to position [189, 0]
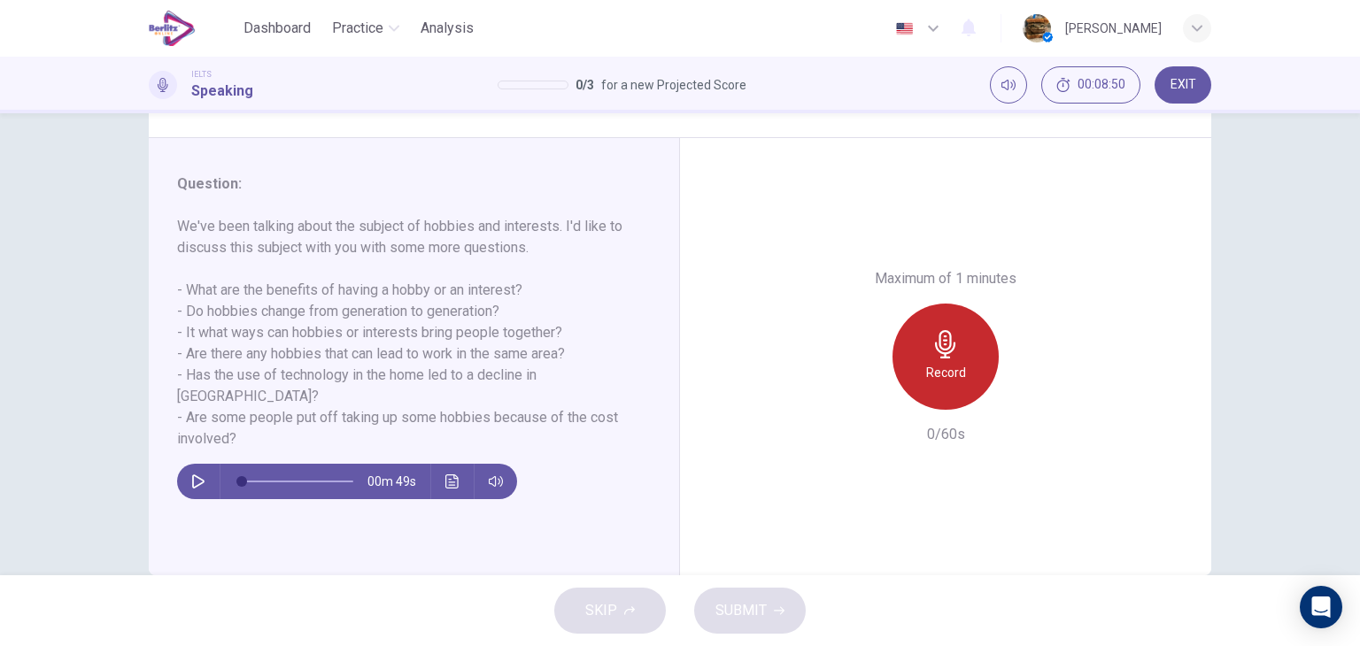
click at [963, 390] on div "Record" at bounding box center [946, 357] width 106 height 106
click at [943, 345] on icon "button" at bounding box center [946, 344] width 28 height 28
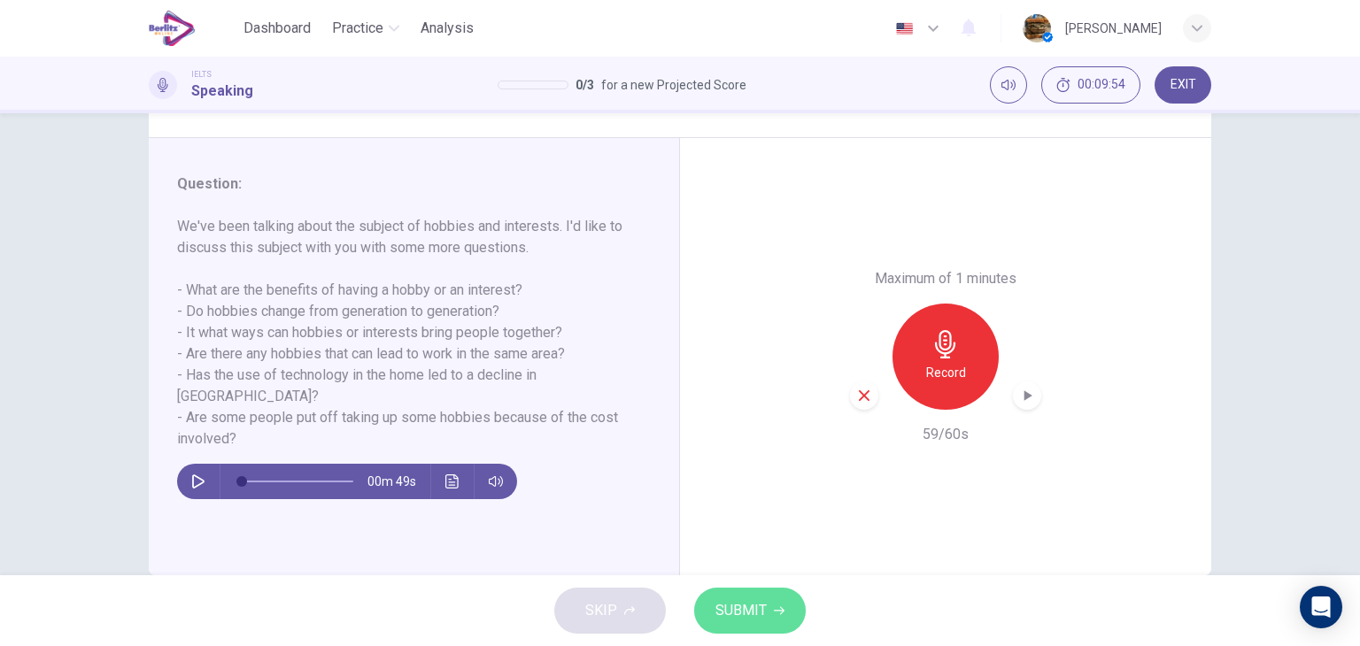
click at [762, 600] on span "SUBMIT" at bounding box center [741, 611] width 51 height 25
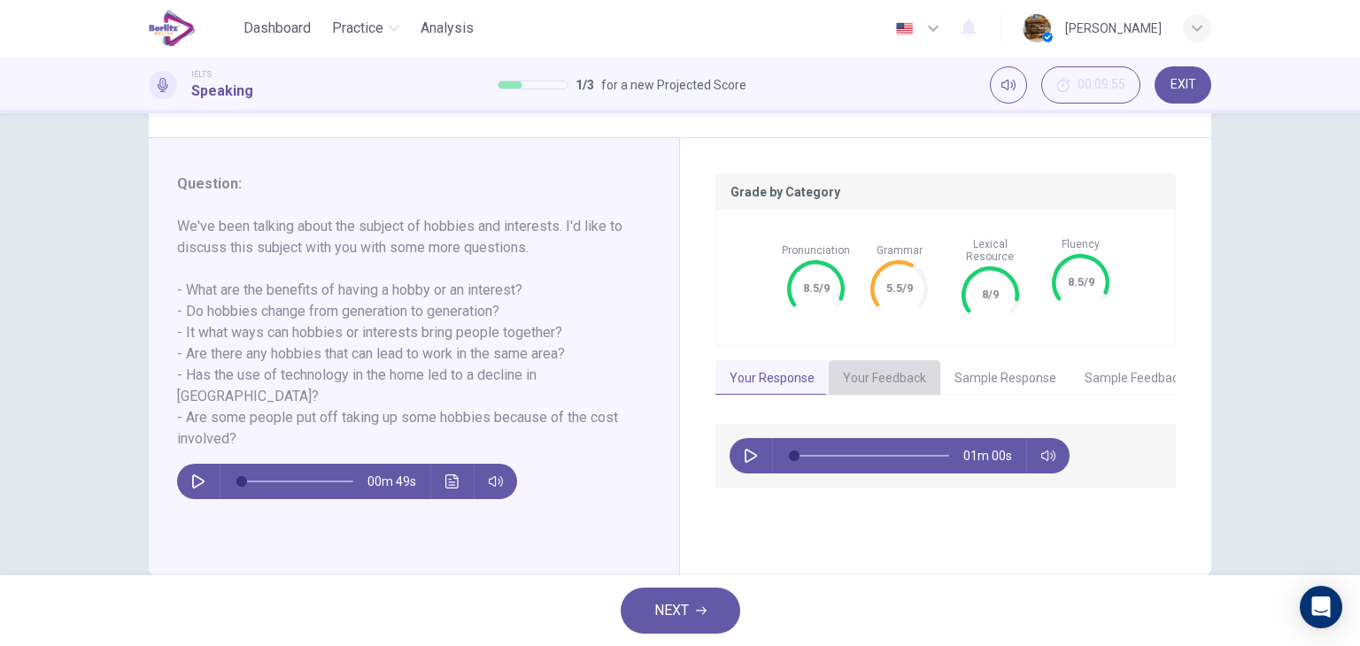
click at [871, 360] on button "Your Feedback" at bounding box center [885, 378] width 112 height 37
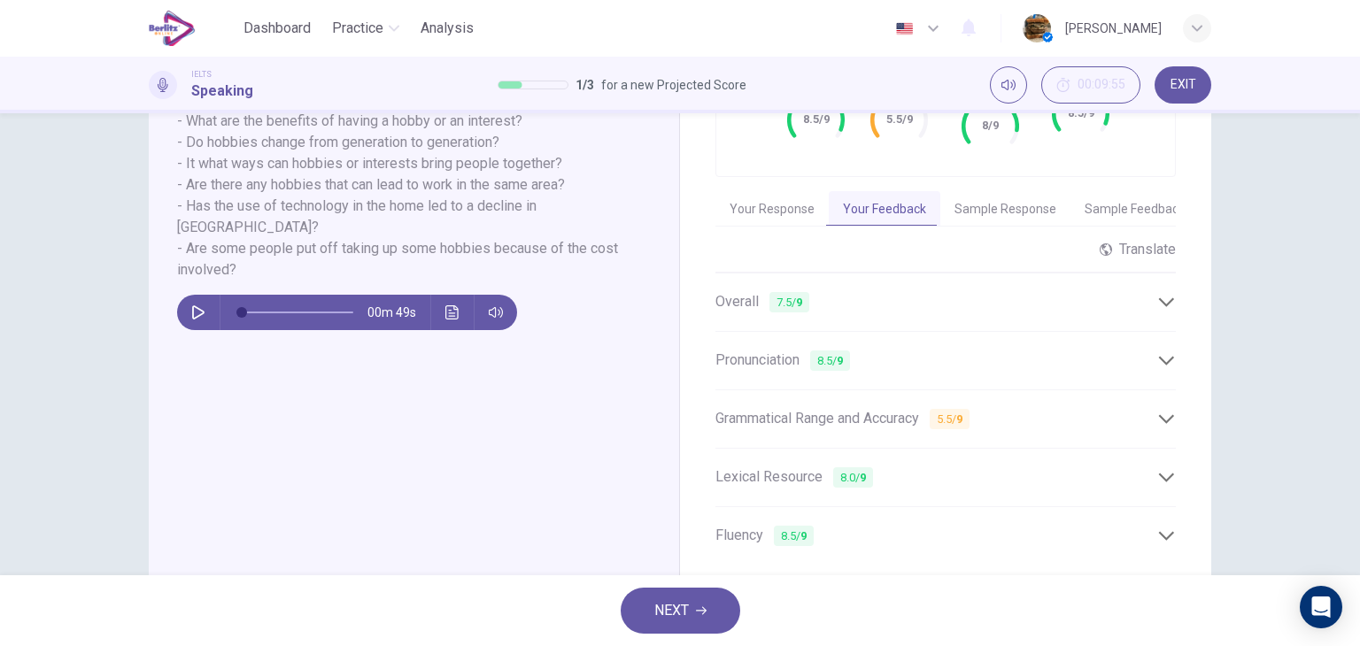
scroll to position [394, 0]
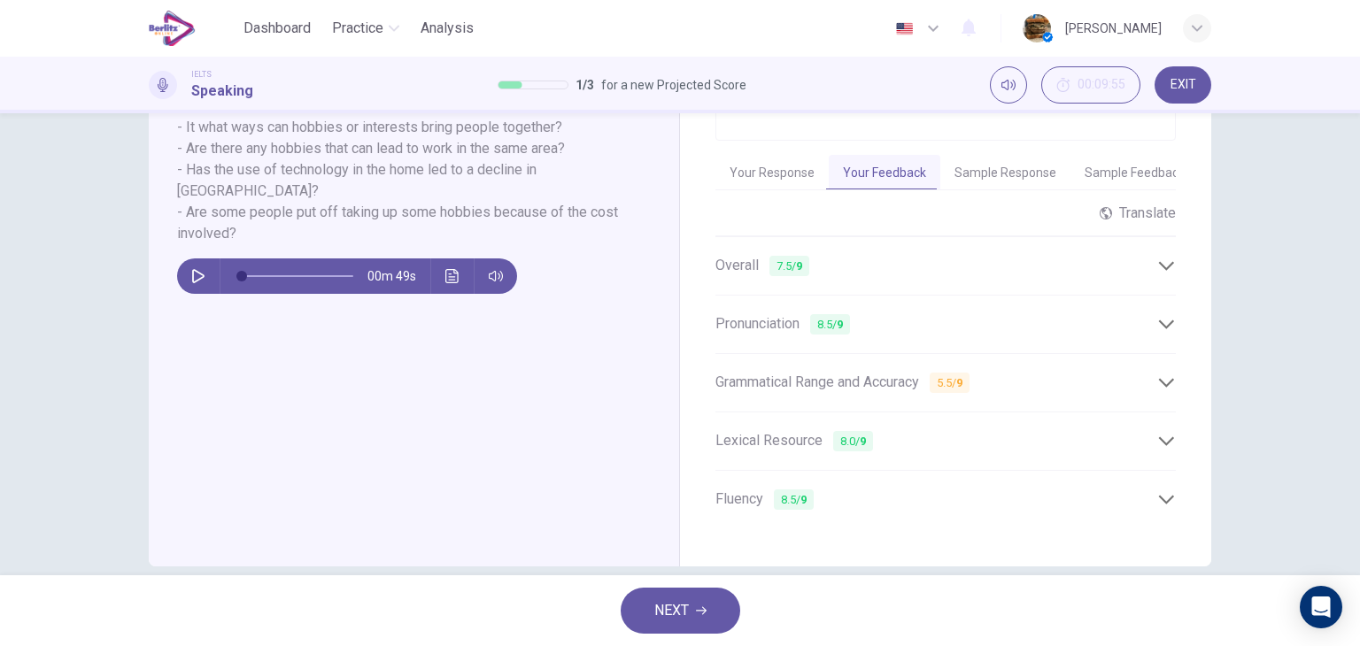
click at [1159, 258] on icon at bounding box center [1166, 266] width 19 height 19
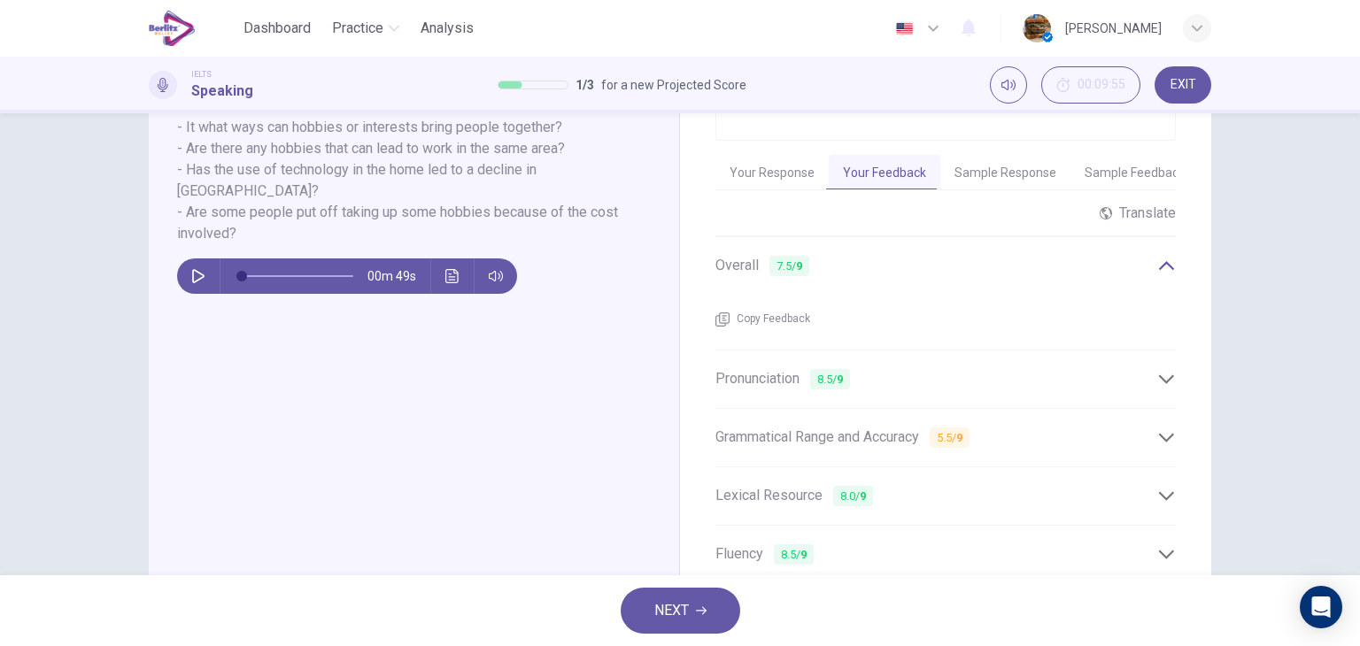
click at [1169, 358] on div "Pronunciation 8.5 / 9" at bounding box center [946, 379] width 460 height 43
click at [1169, 429] on icon at bounding box center [1166, 438] width 19 height 19
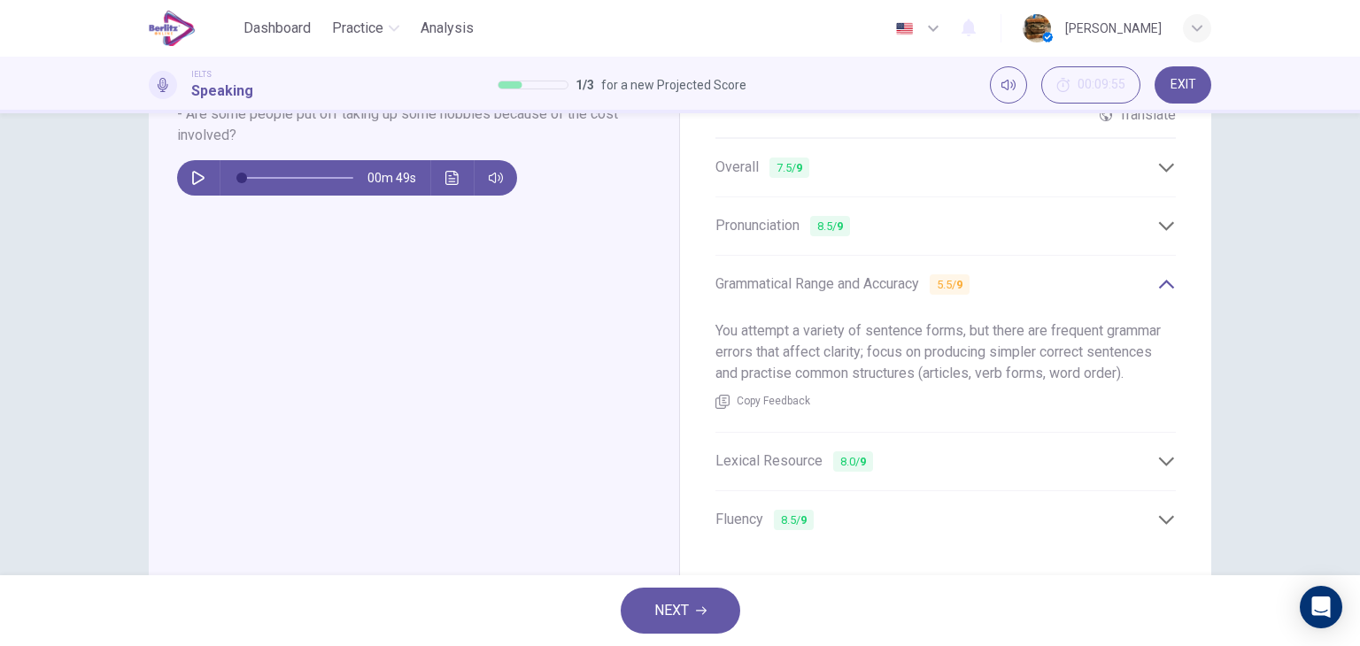
scroll to position [528, 0]
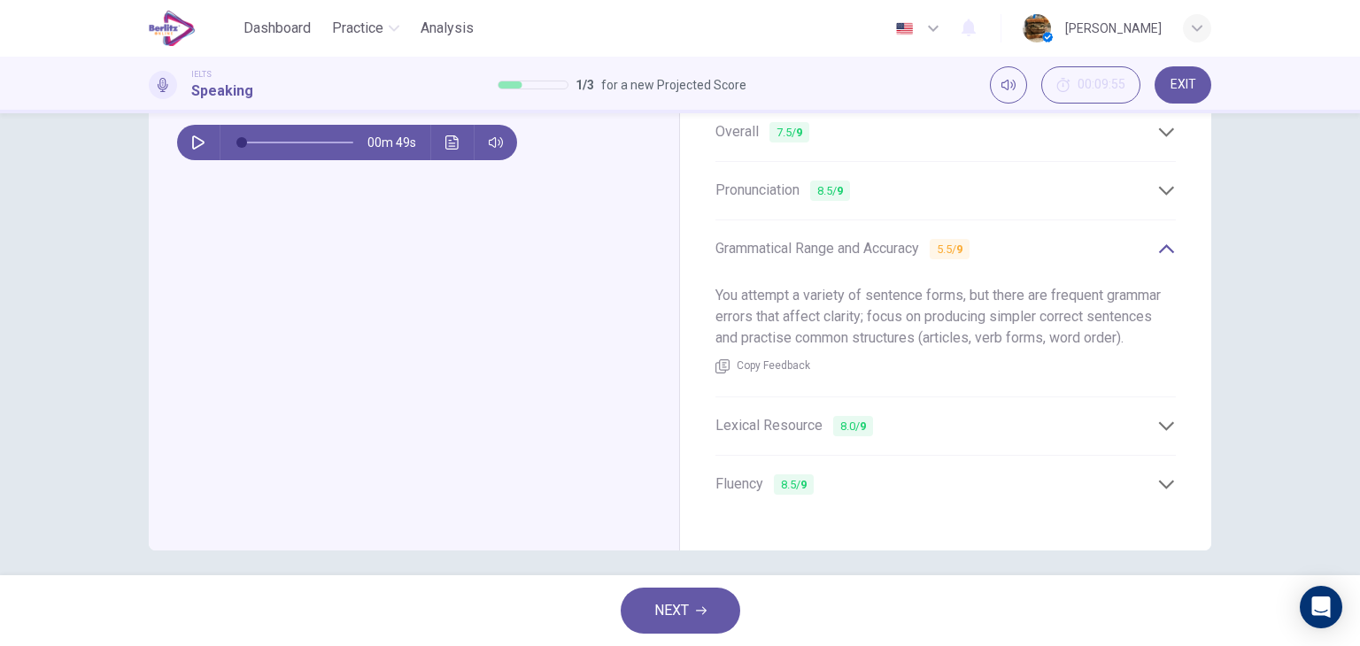
click at [1163, 417] on icon at bounding box center [1166, 426] width 19 height 19
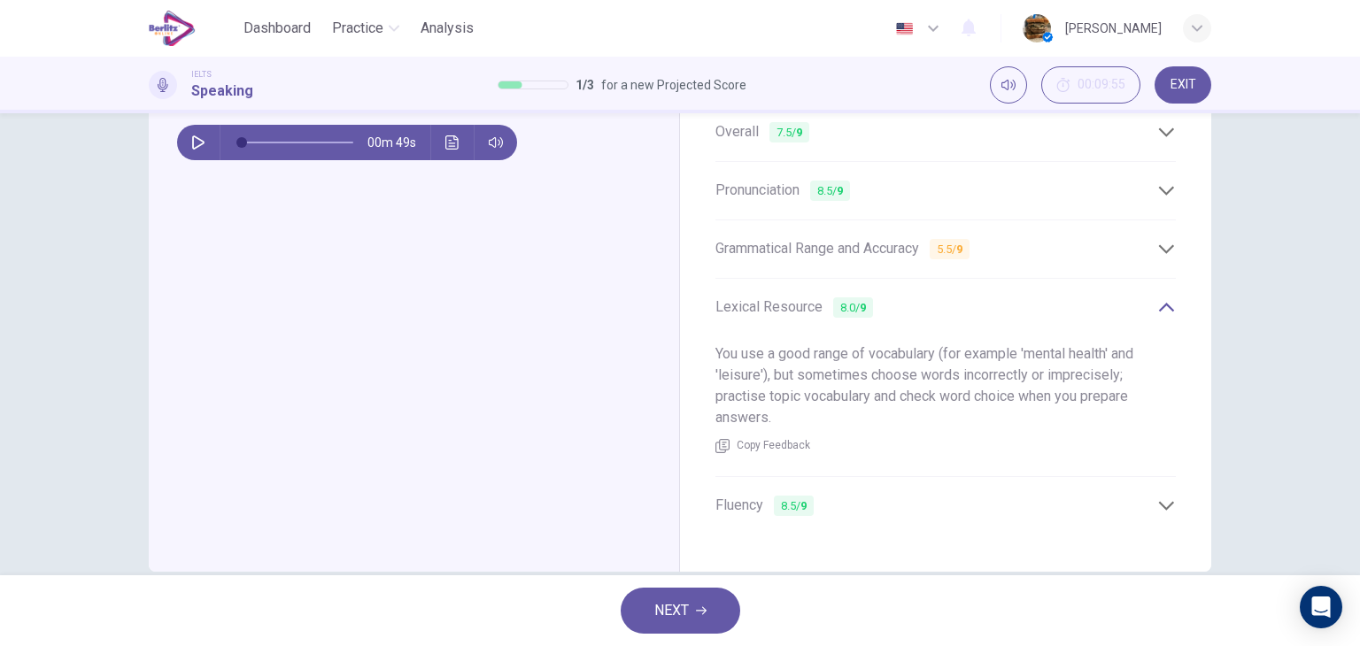
click at [1133, 495] on div "Fluency 8.5 / 9" at bounding box center [937, 506] width 442 height 22
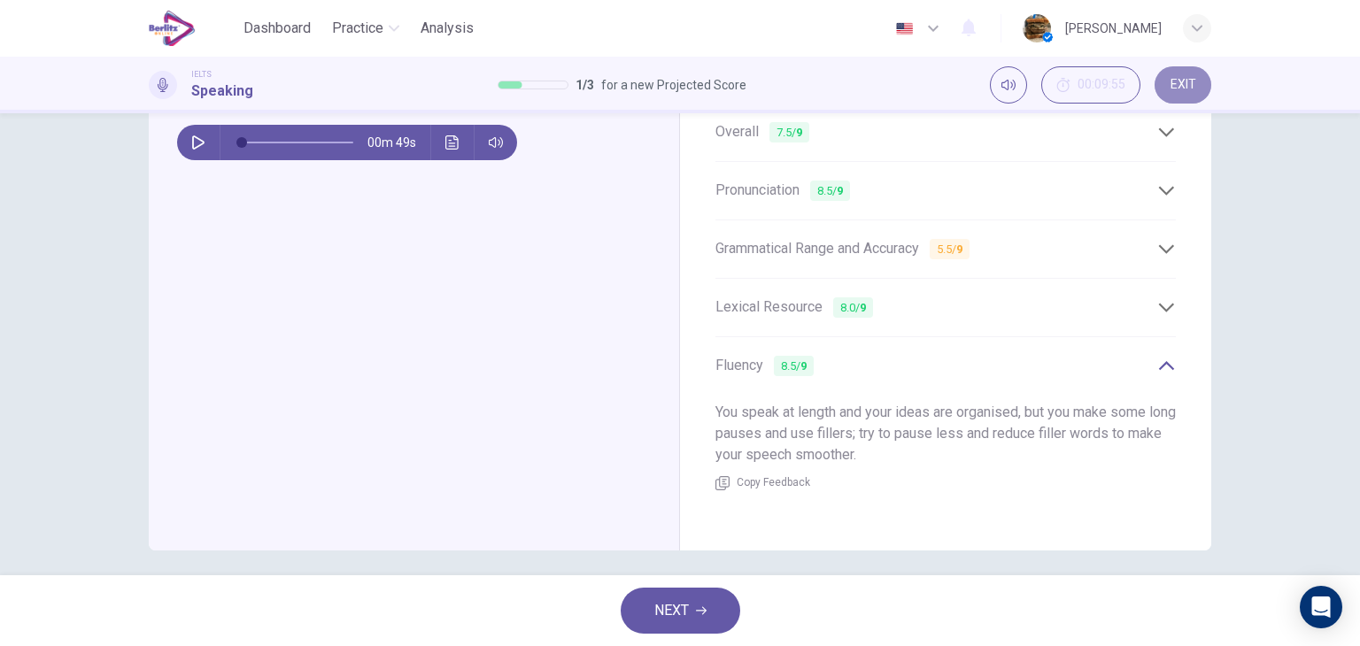
click at [1187, 75] on button "EXIT" at bounding box center [1183, 84] width 57 height 37
click at [692, 604] on button "NEXT" at bounding box center [681, 611] width 120 height 46
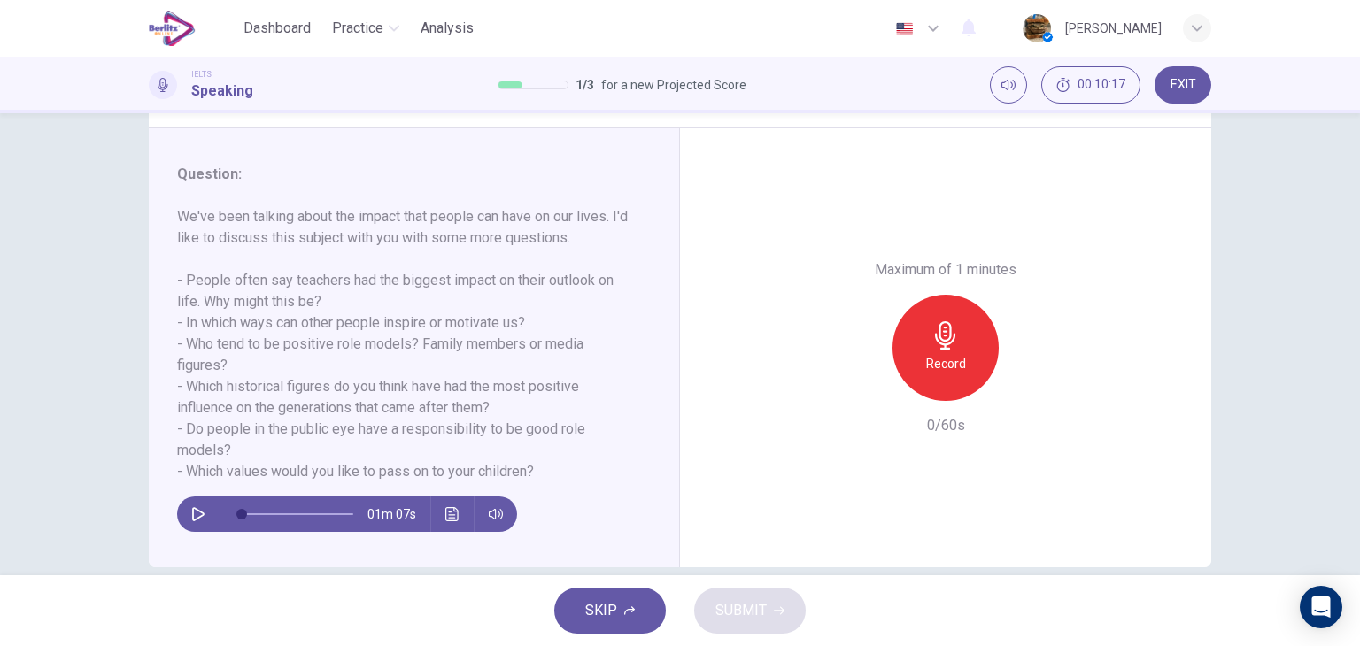
scroll to position [197, 0]
click at [935, 371] on h6 "Record" at bounding box center [946, 365] width 40 height 21
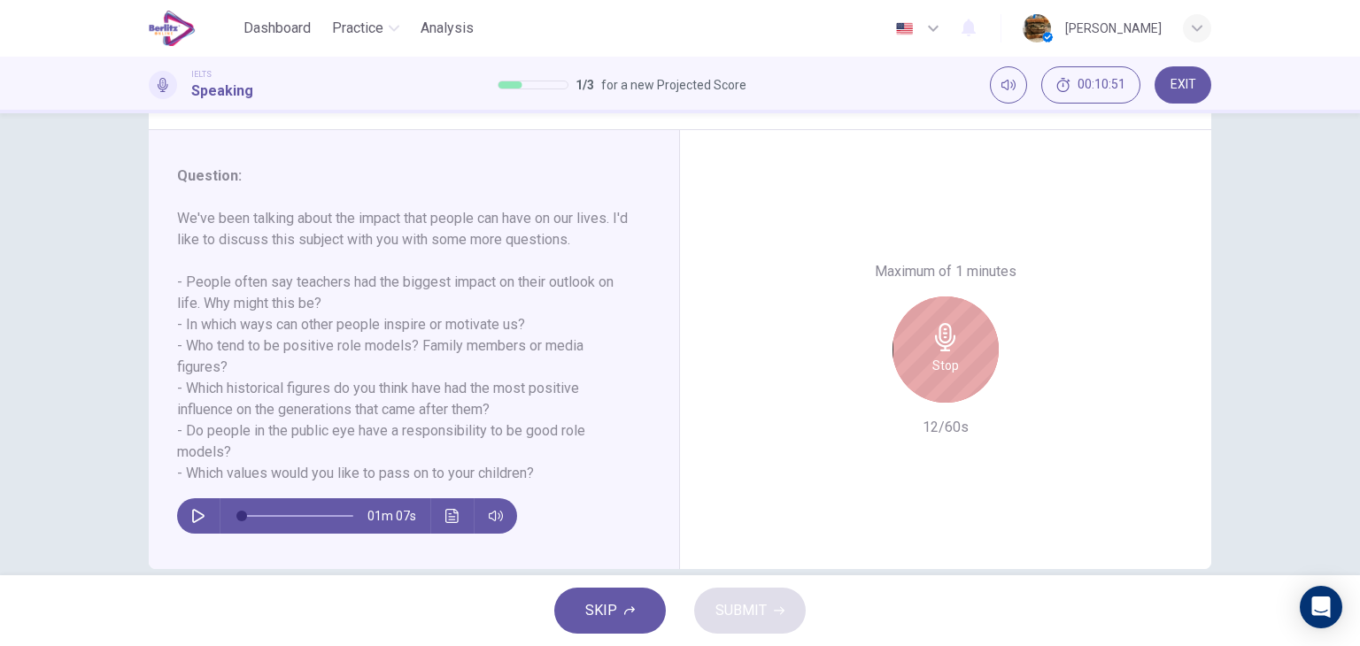
click at [935, 371] on h6 "Stop" at bounding box center [945, 365] width 27 height 21
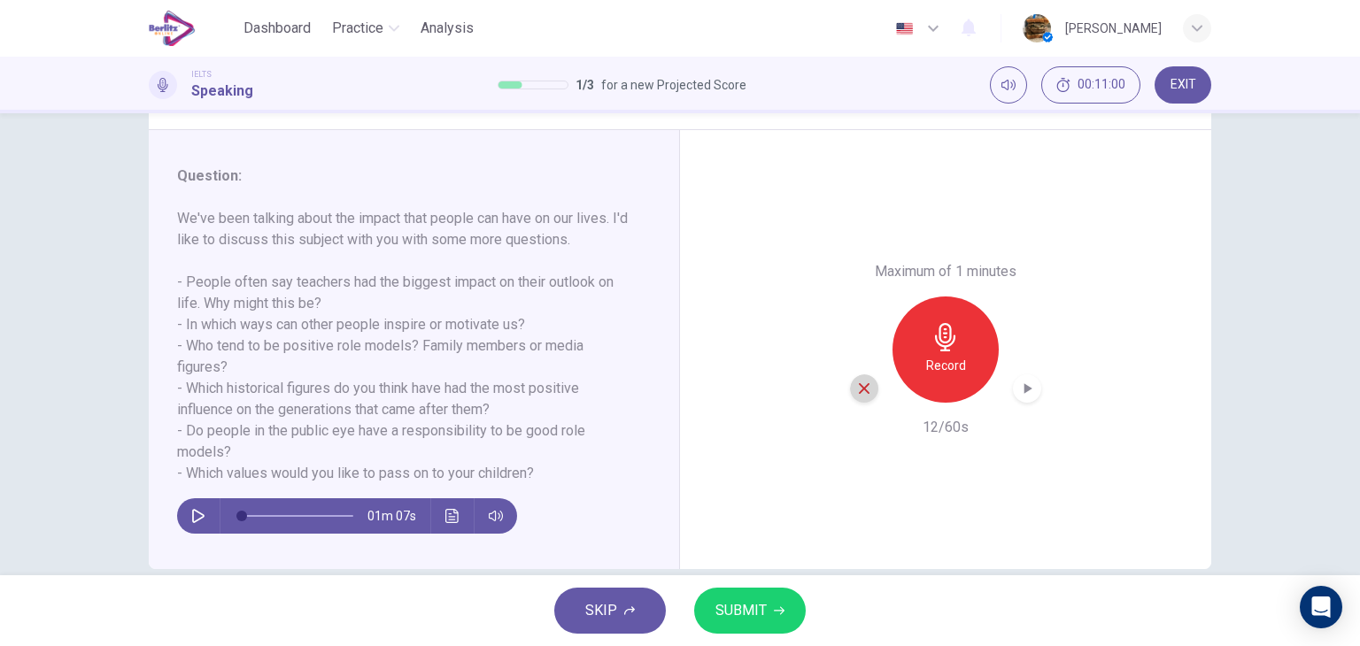
click at [863, 382] on icon "button" at bounding box center [864, 389] width 16 height 16
